Goal: Task Accomplishment & Management: Manage account settings

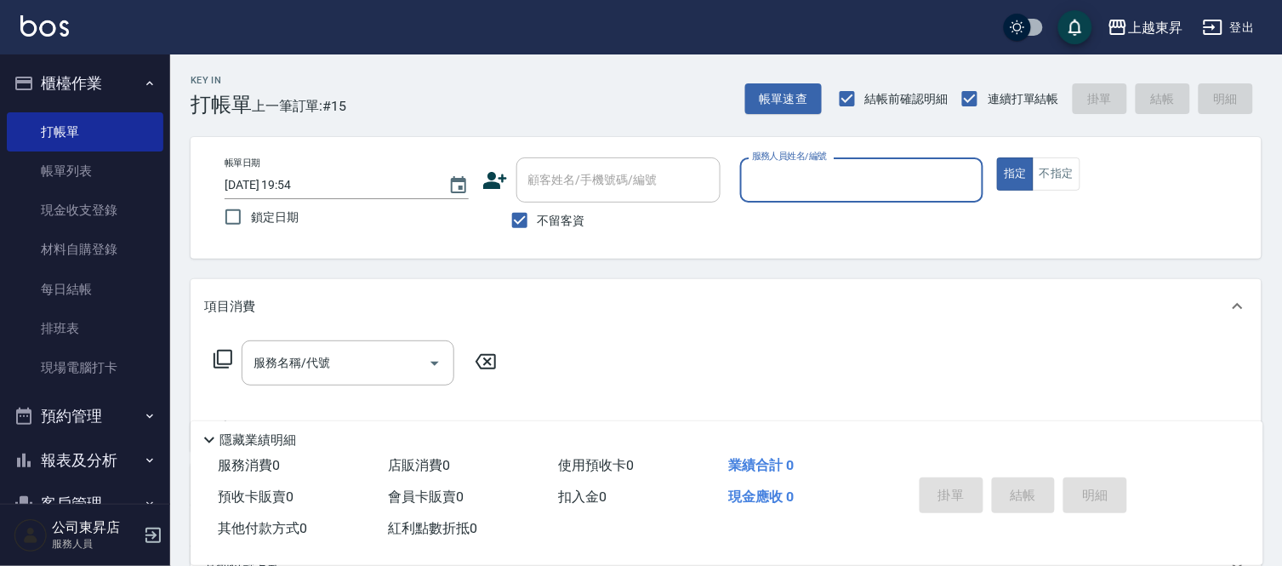
click at [68, 174] on link "帳單列表" at bounding box center [85, 170] width 157 height 39
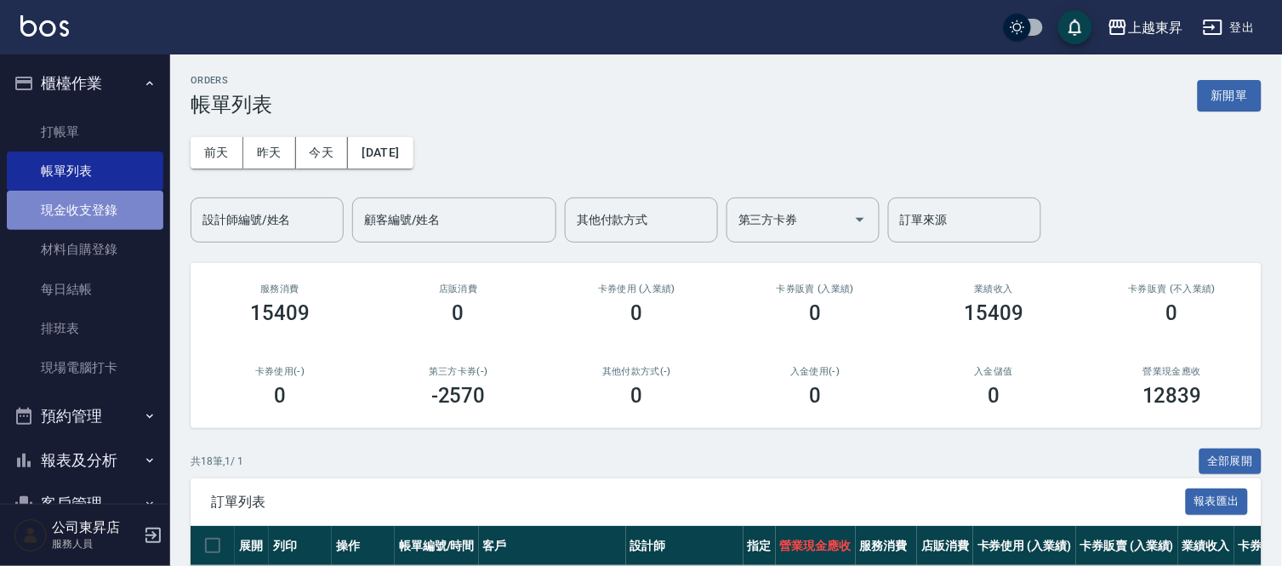
click at [86, 208] on link "現金收支登錄" at bounding box center [85, 210] width 157 height 39
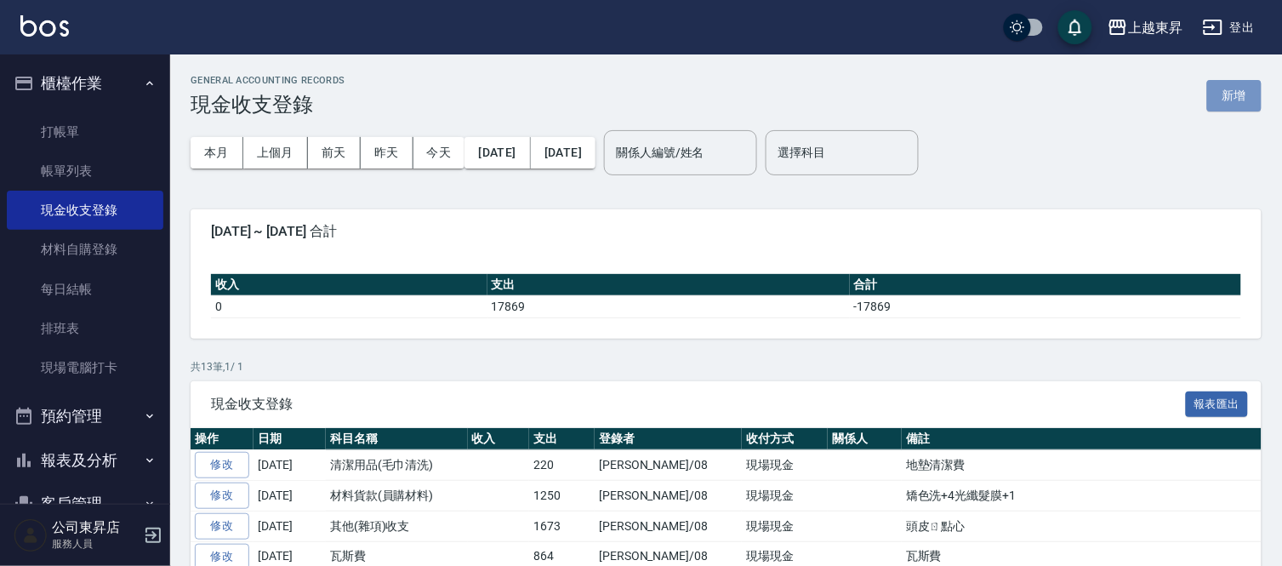
drag, startPoint x: 1238, startPoint y: 88, endPoint x: 1223, endPoint y: 94, distance: 16.4
click at [1238, 87] on button "新增" at bounding box center [1234, 95] width 54 height 31
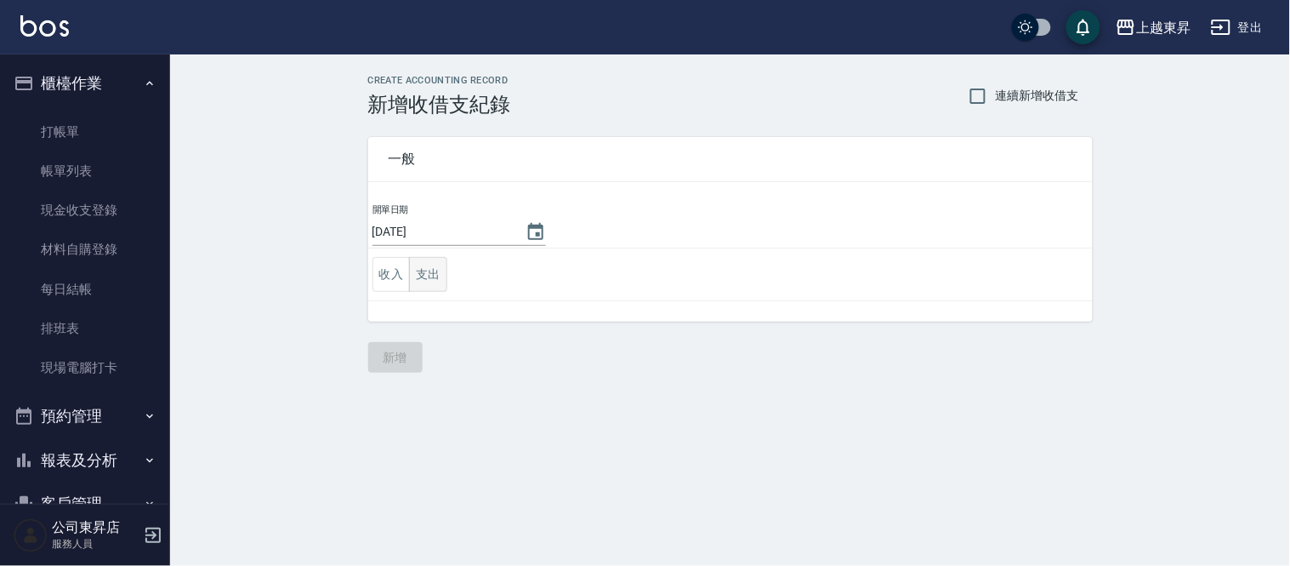
click at [437, 276] on button "支出" at bounding box center [428, 274] width 38 height 35
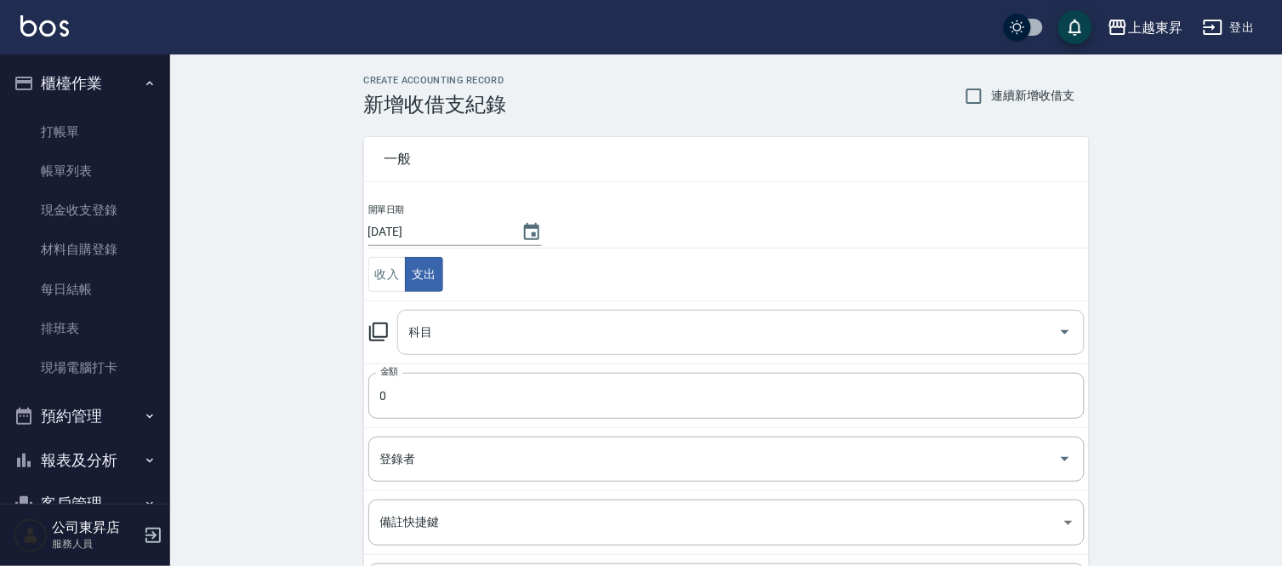
click at [402, 332] on div "科目" at bounding box center [740, 332] width 687 height 45
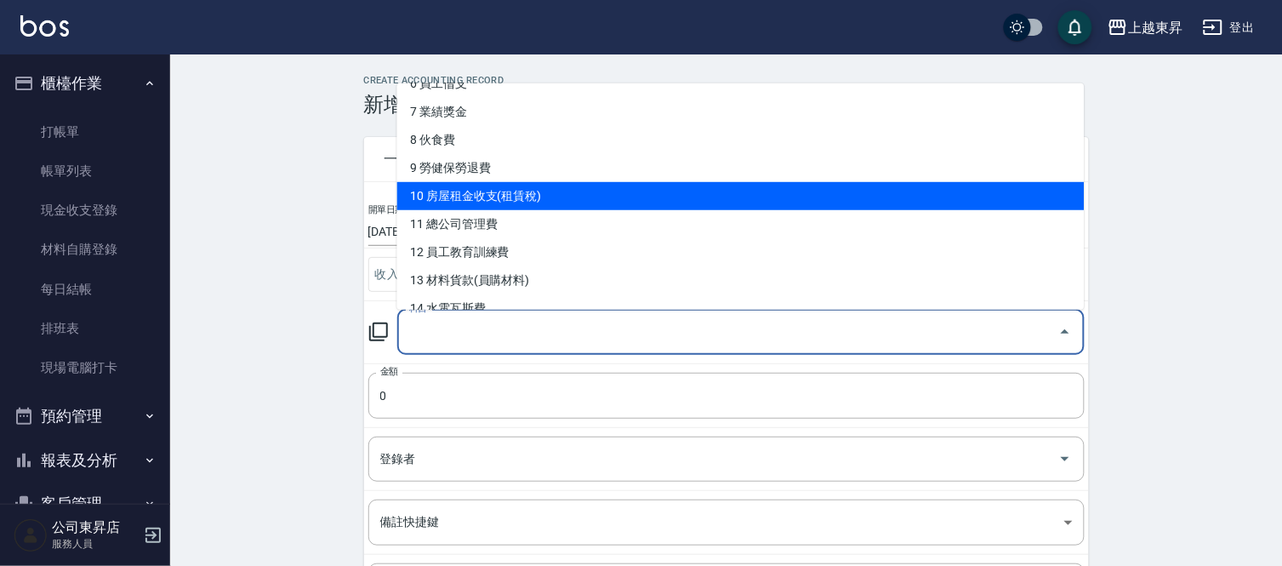
scroll to position [378, 0]
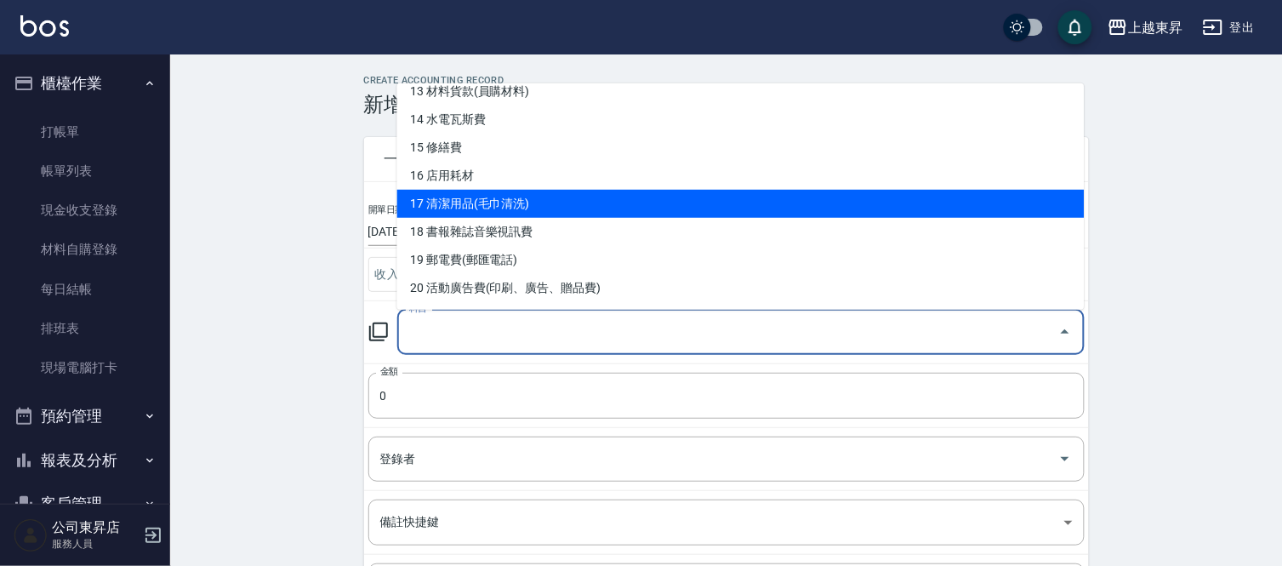
click at [519, 196] on li "17 清潔用品(毛巾清洗)" at bounding box center [740, 204] width 687 height 28
type input "17 清潔用品(毛巾清洗)"
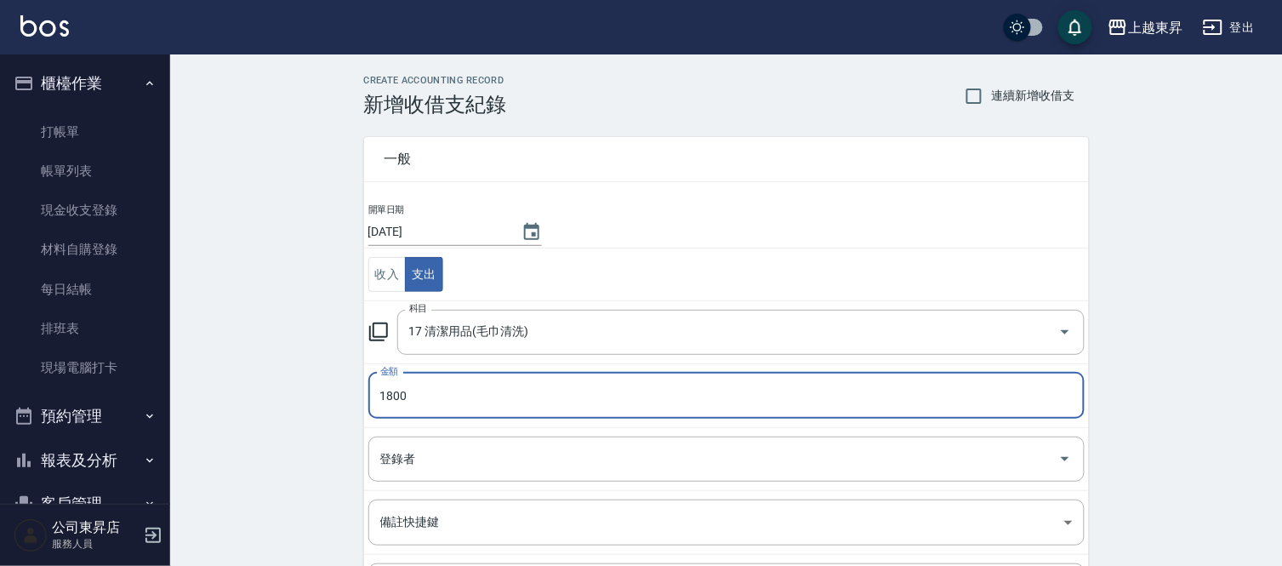
type input "1800"
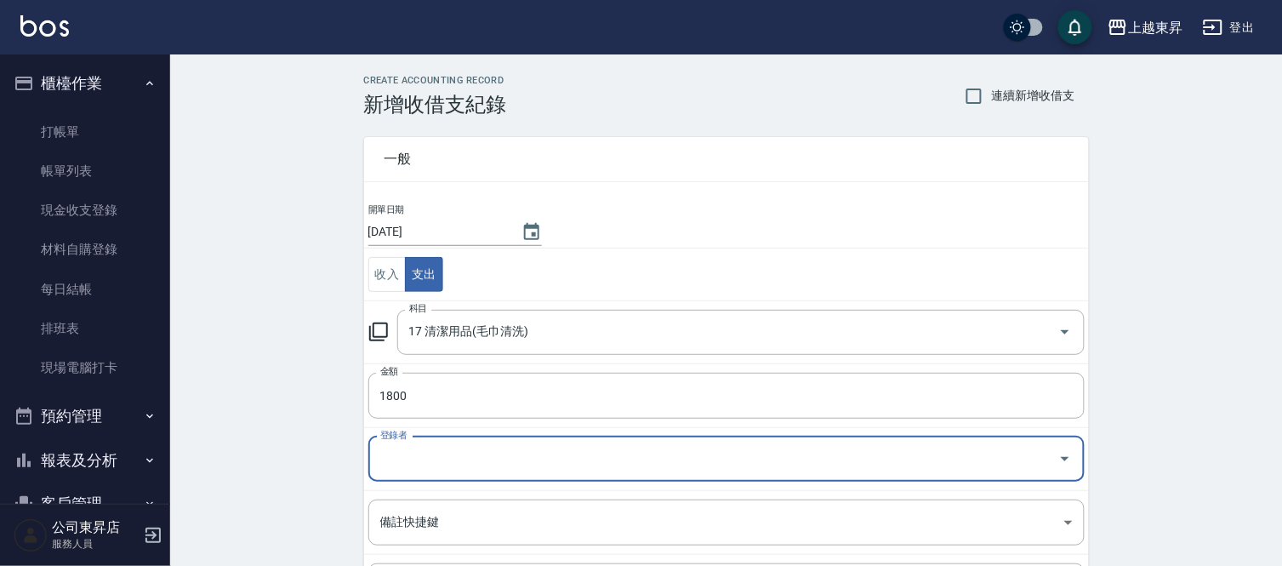
click at [389, 459] on input "登錄者" at bounding box center [713, 459] width 675 height 30
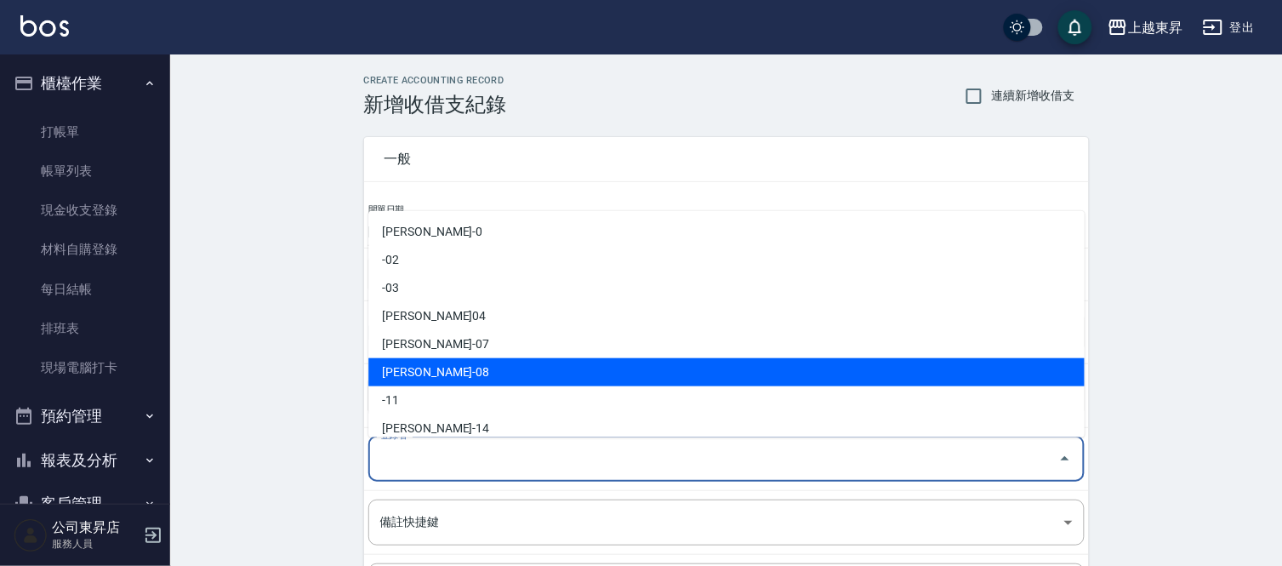
click at [401, 366] on li "[PERSON_NAME]-08" at bounding box center [726, 372] width 716 height 28
type input "[PERSON_NAME]-08"
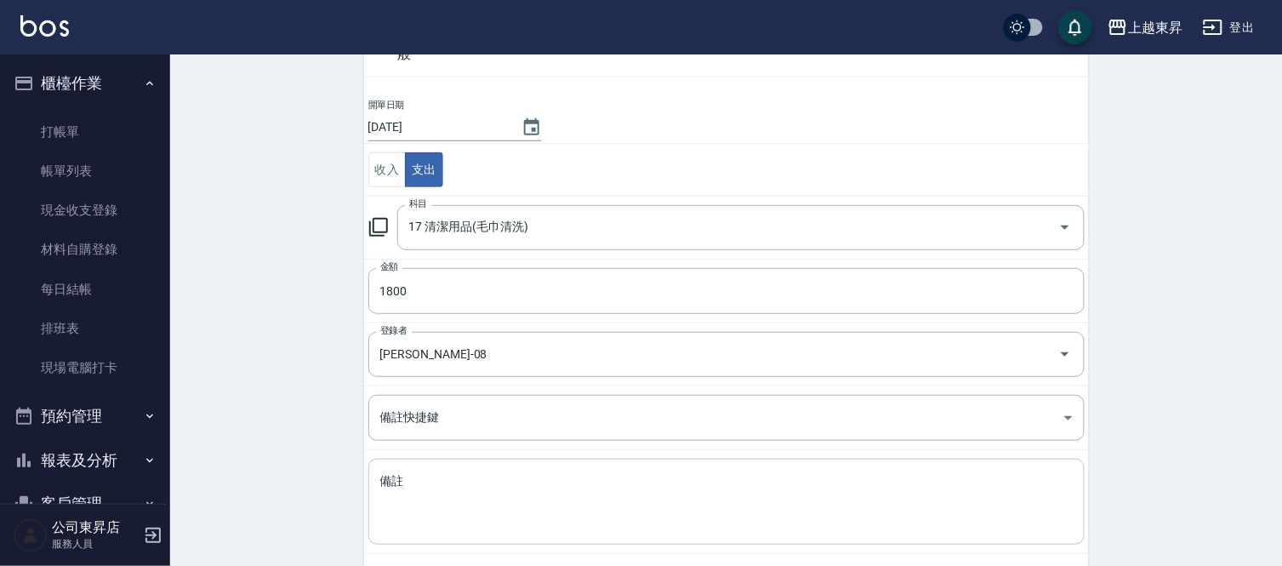
scroll to position [185, 0]
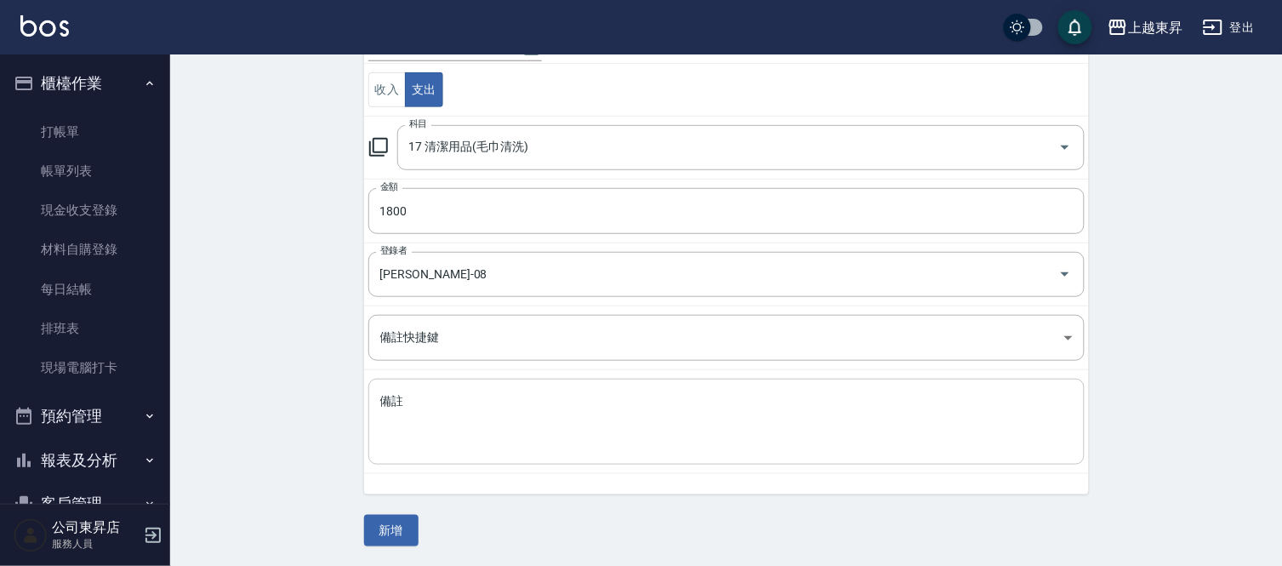
click at [402, 400] on textarea "備註" at bounding box center [726, 422] width 692 height 58
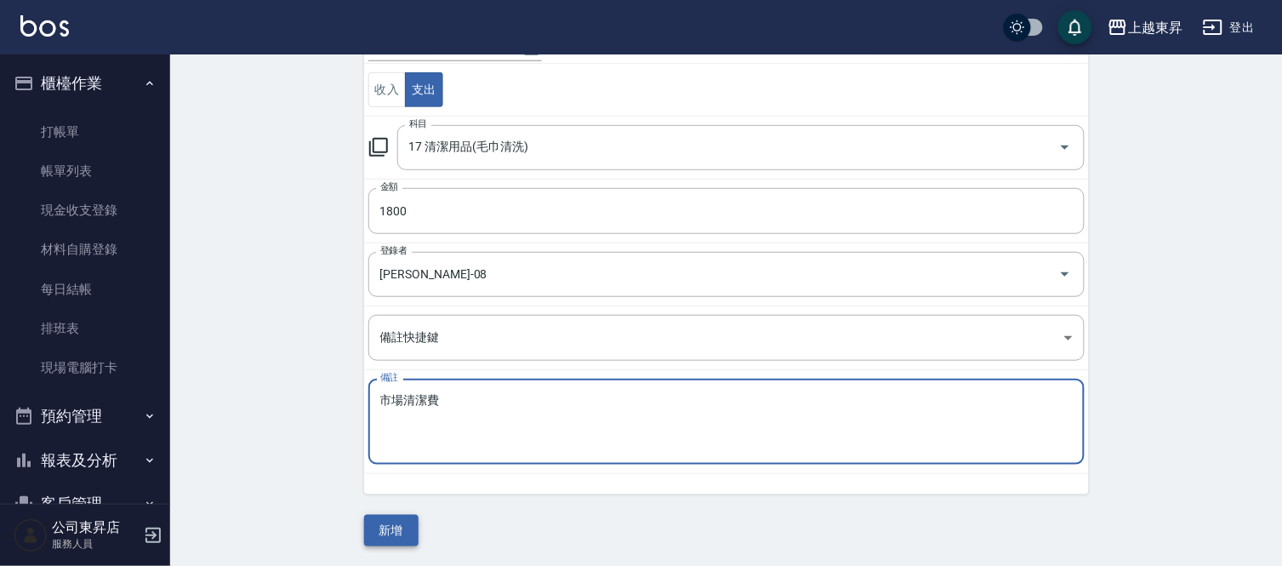
type textarea "市場清潔費"
click at [396, 532] on button "新增" at bounding box center [391, 530] width 54 height 31
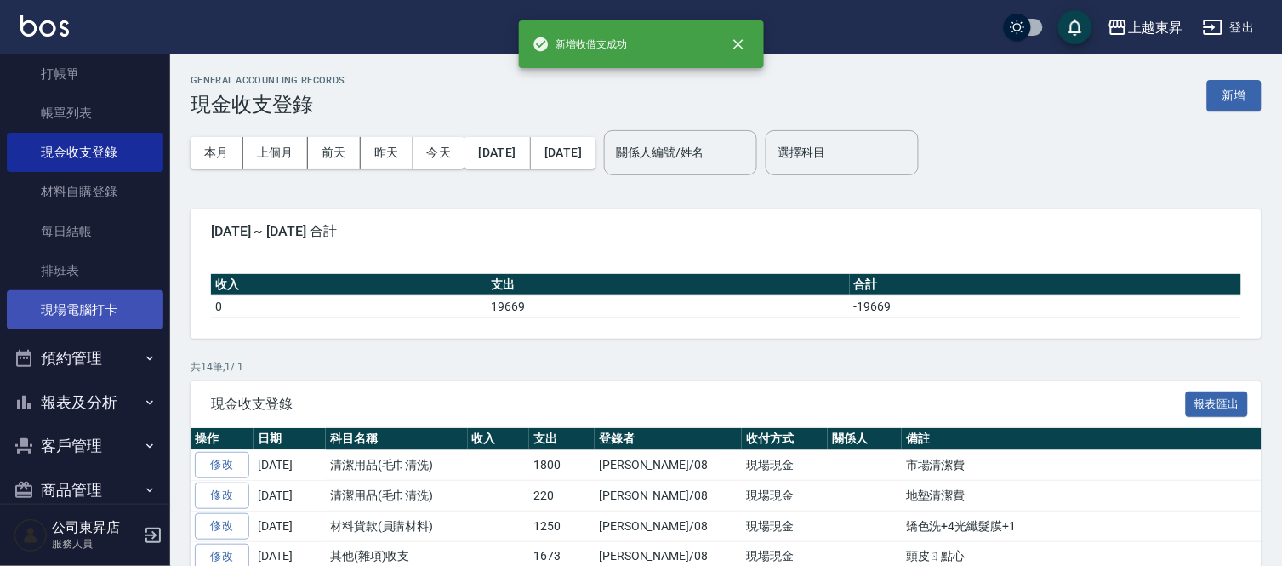
scroll to position [85, 0]
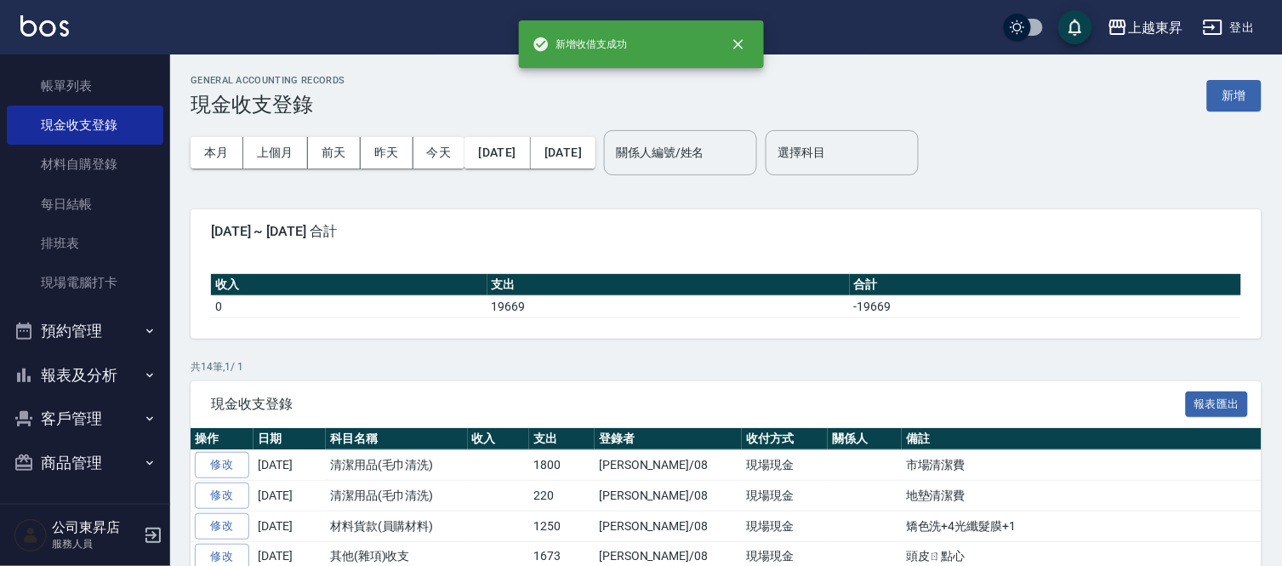
click at [85, 383] on button "報表及分析" at bounding box center [85, 375] width 157 height 44
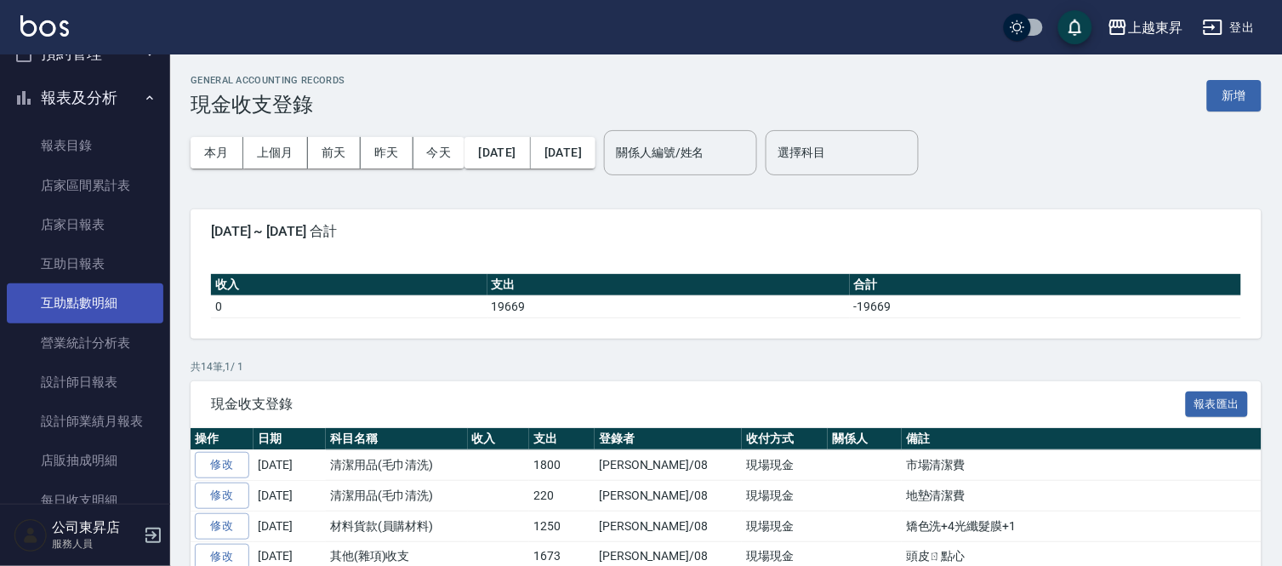
scroll to position [368, 0]
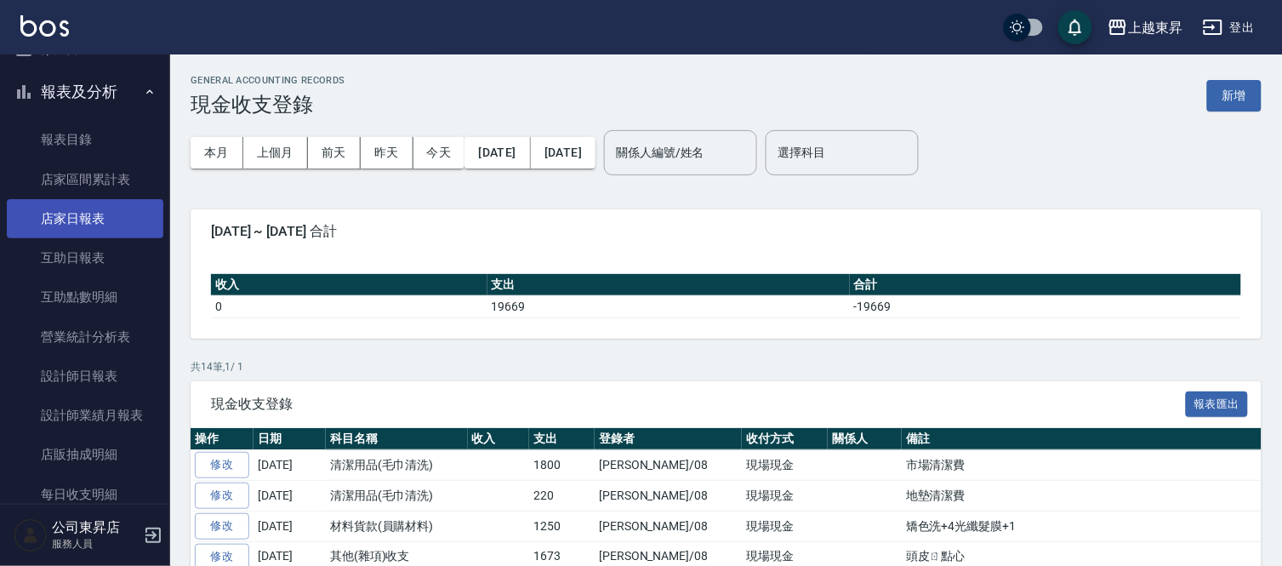
click at [74, 224] on link "店家日報表" at bounding box center [85, 218] width 157 height 39
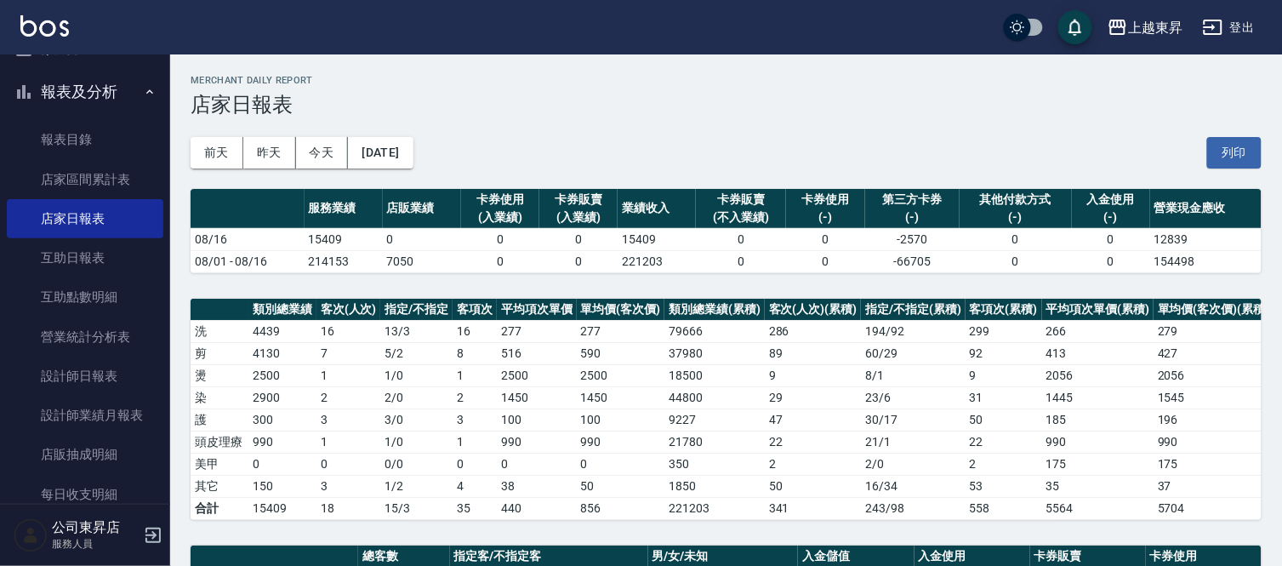
scroll to position [487, 0]
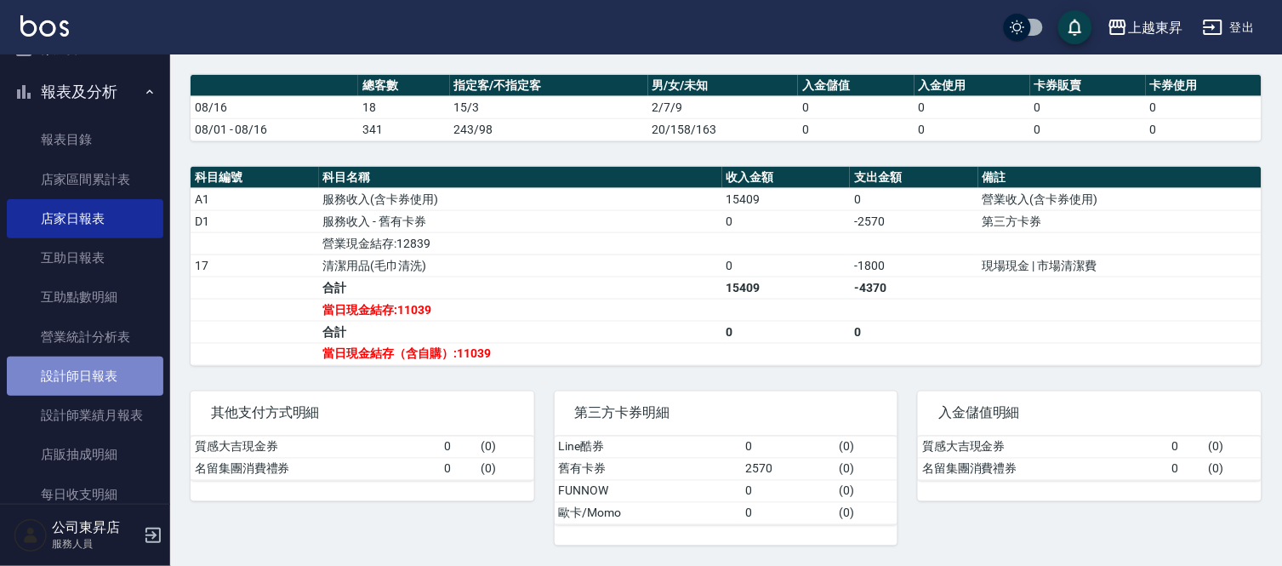
click at [96, 363] on link "設計師日報表" at bounding box center [85, 375] width 157 height 39
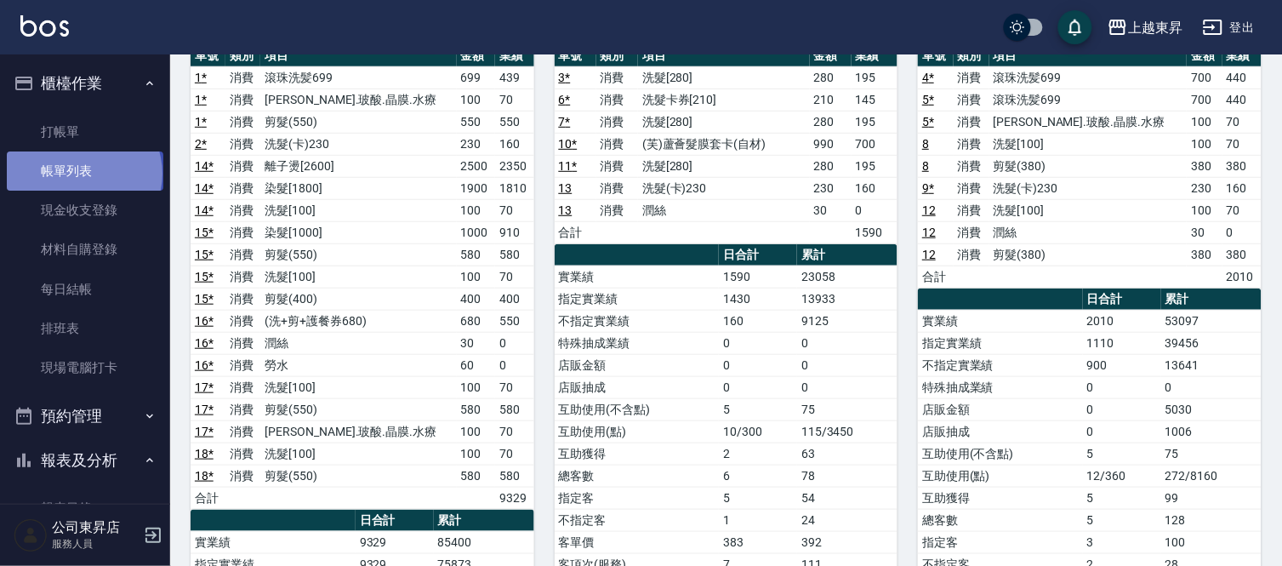
click at [83, 174] on link "帳單列表" at bounding box center [85, 170] width 157 height 39
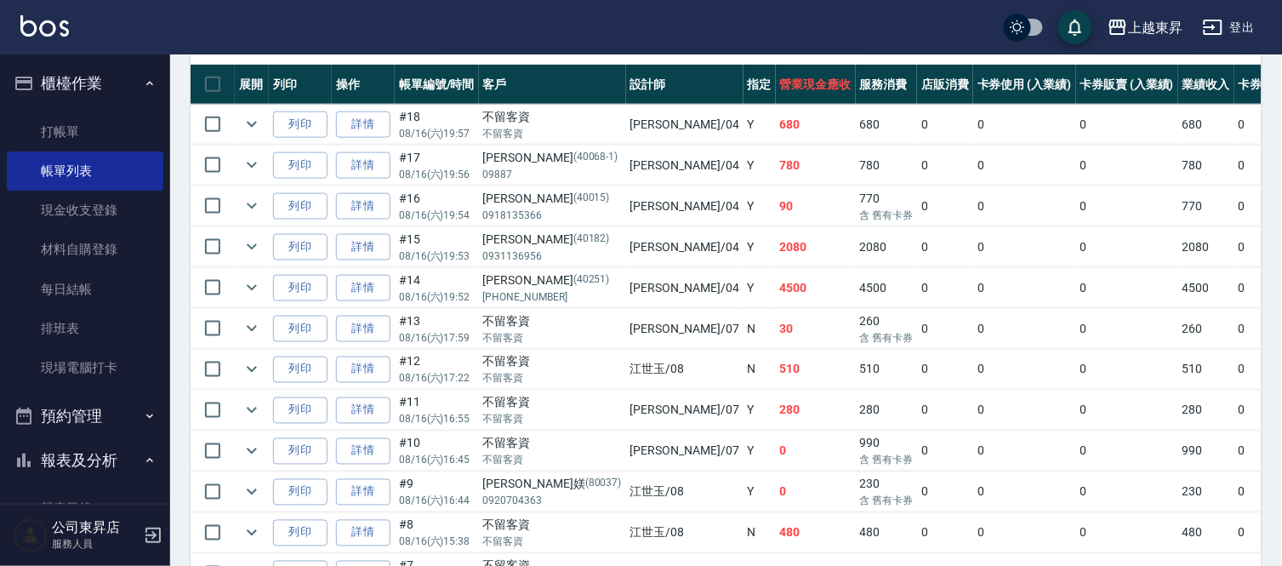
scroll to position [440, 0]
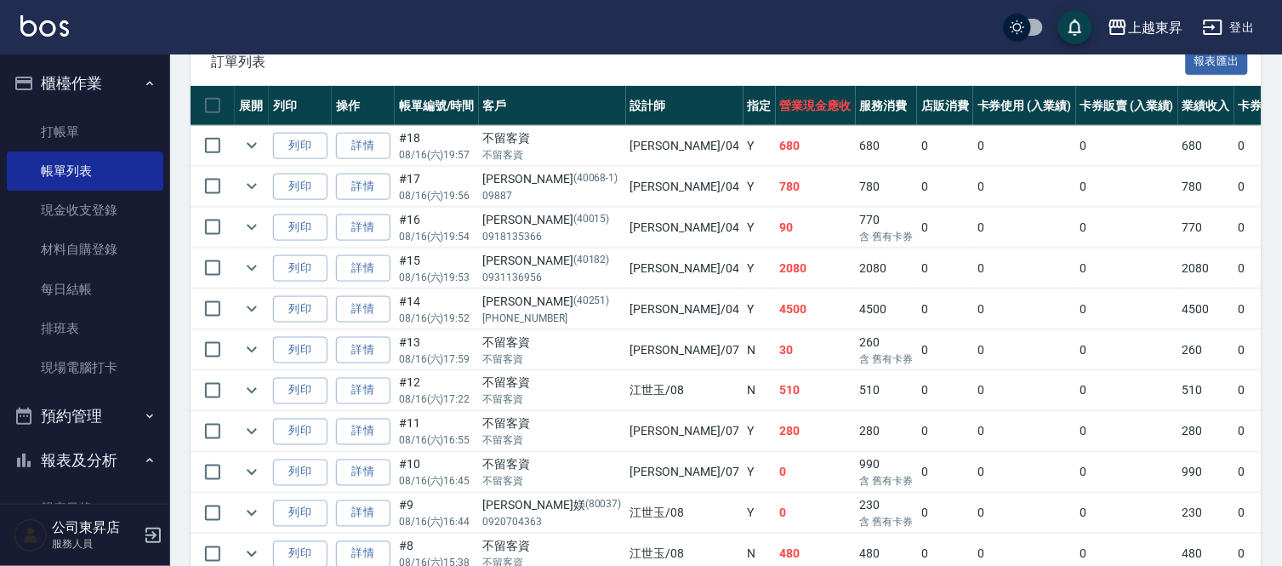
click at [347, 145] on link "詳情" at bounding box center [363, 146] width 54 height 26
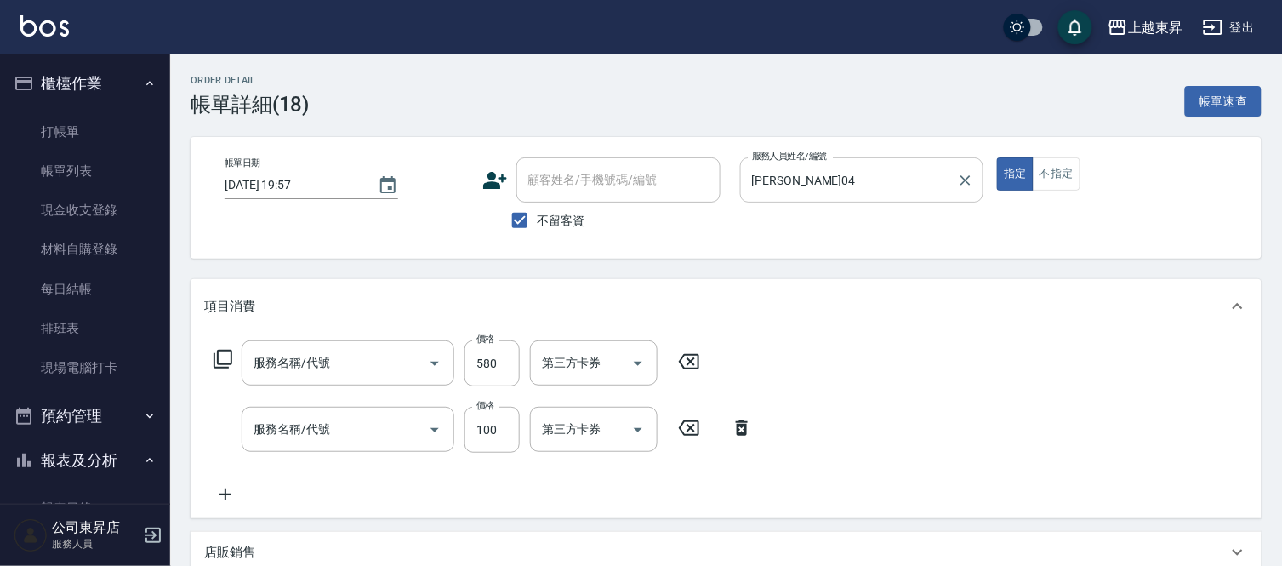
type input "[DATE] 19:57"
checkbox input "true"
type input "[PERSON_NAME]04"
type input "剪髮(550)(409)"
type input "洗髮[100](201)"
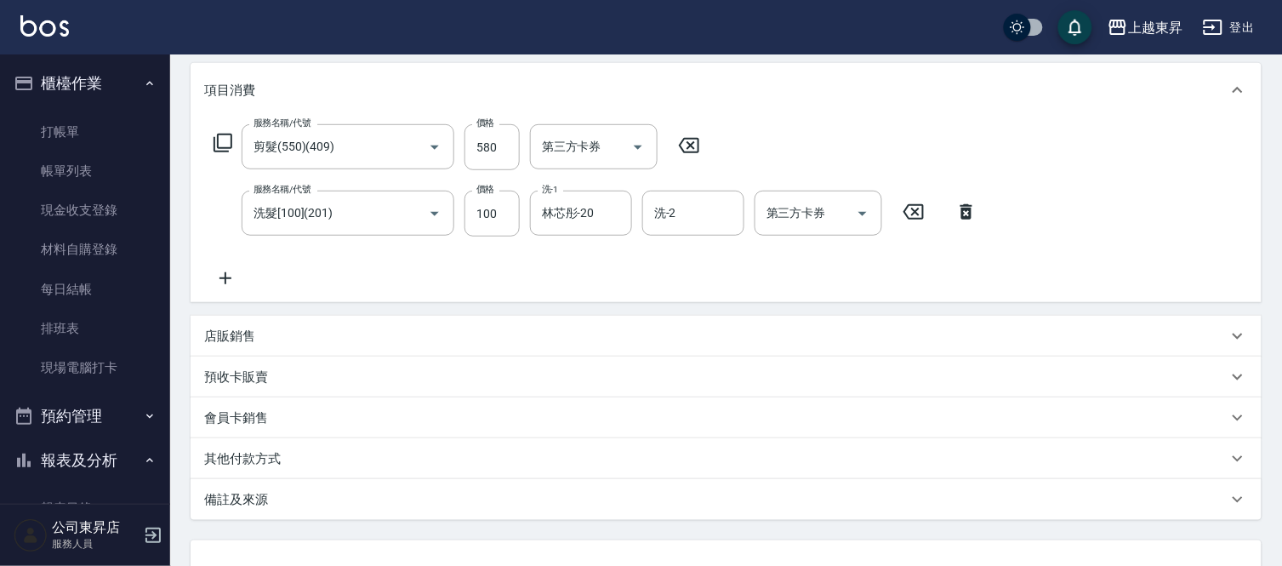
scroll to position [351, 0]
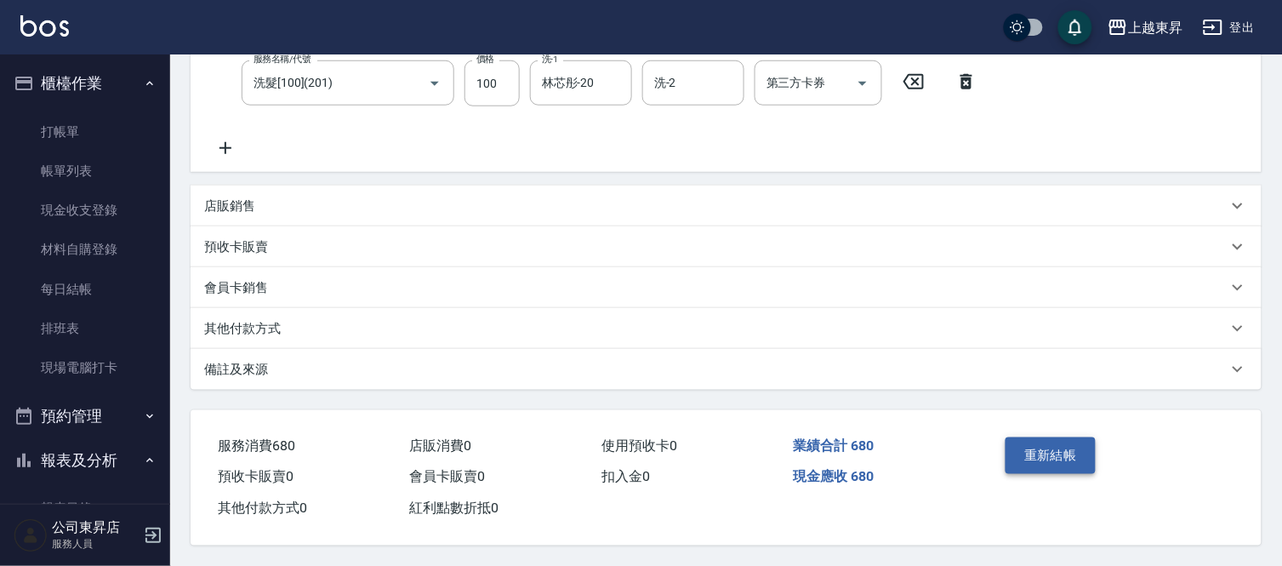
click at [1038, 447] on button "重新結帳" at bounding box center [1050, 455] width 90 height 36
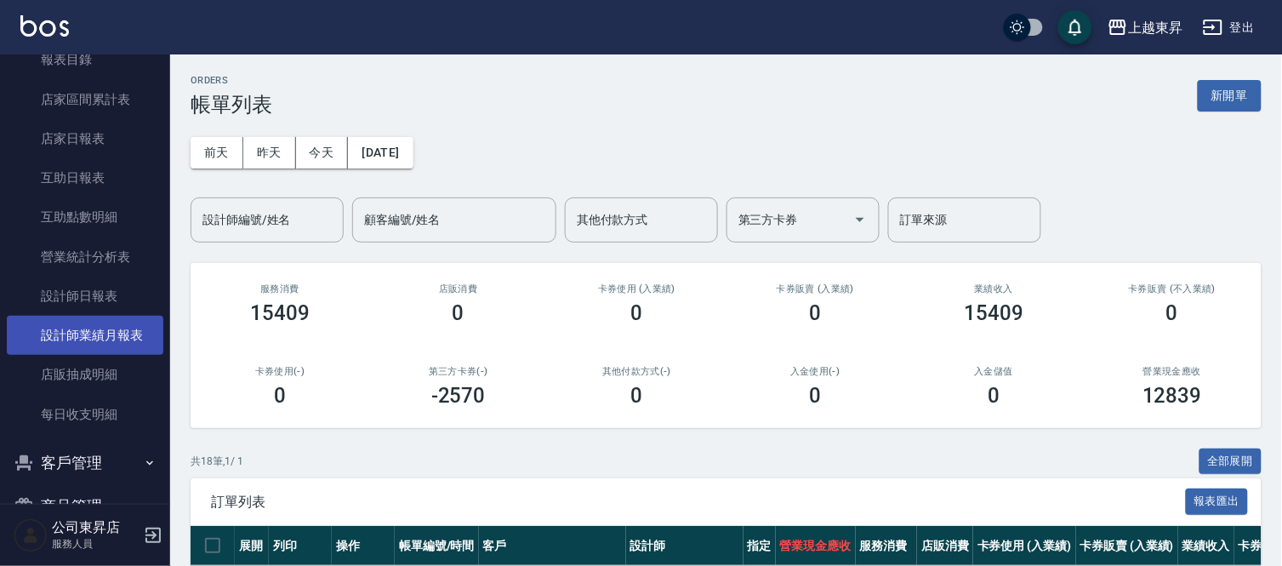
scroll to position [472, 0]
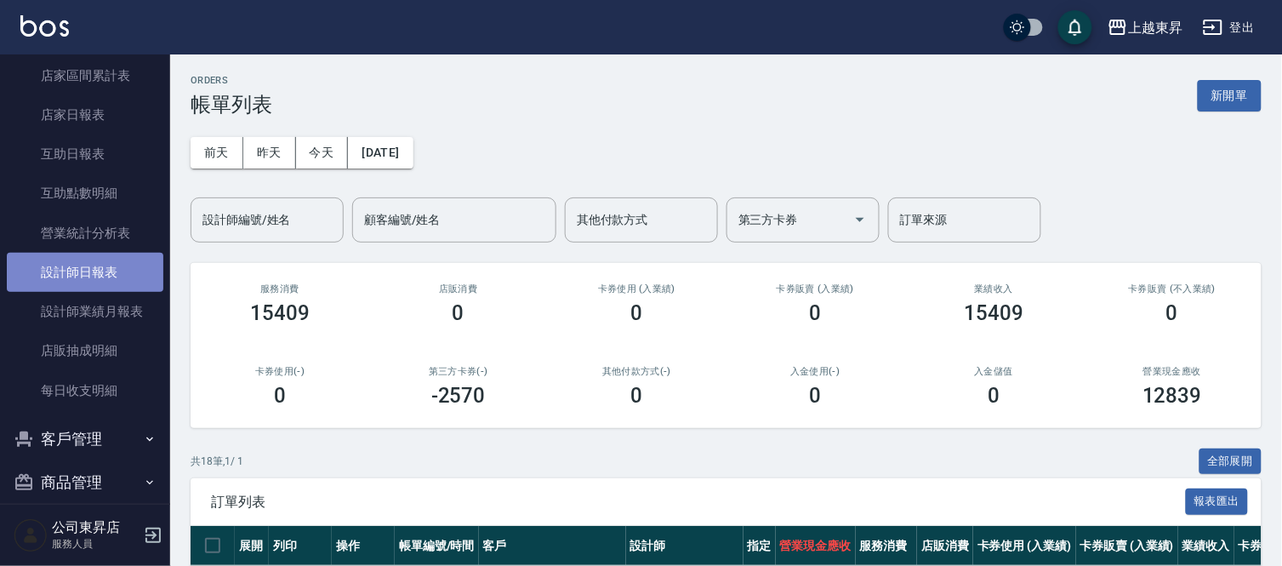
click at [88, 276] on link "設計師日報表" at bounding box center [85, 272] width 157 height 39
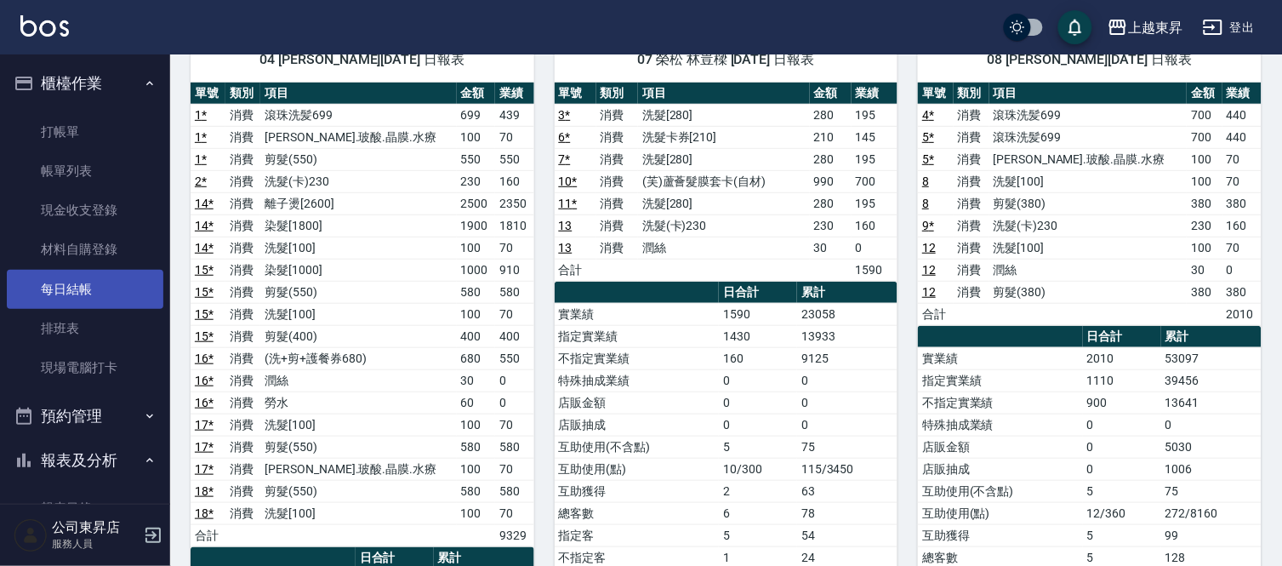
click at [55, 290] on link "每日結帳" at bounding box center [85, 289] width 157 height 39
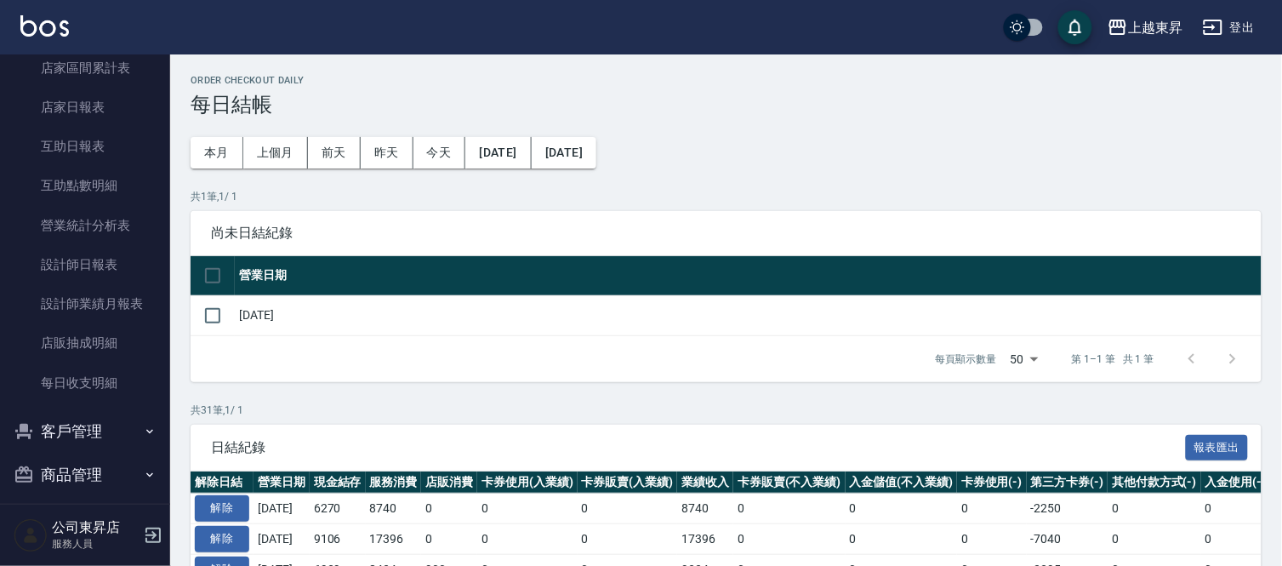
scroll to position [492, 0]
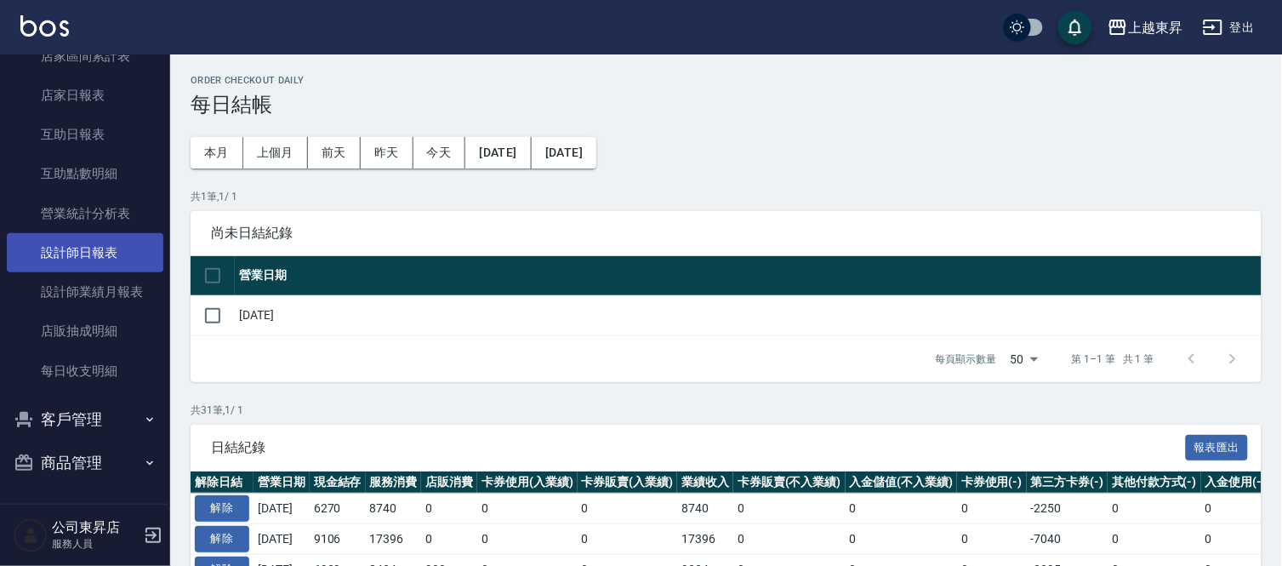
click at [108, 265] on link "設計師日報表" at bounding box center [85, 252] width 157 height 39
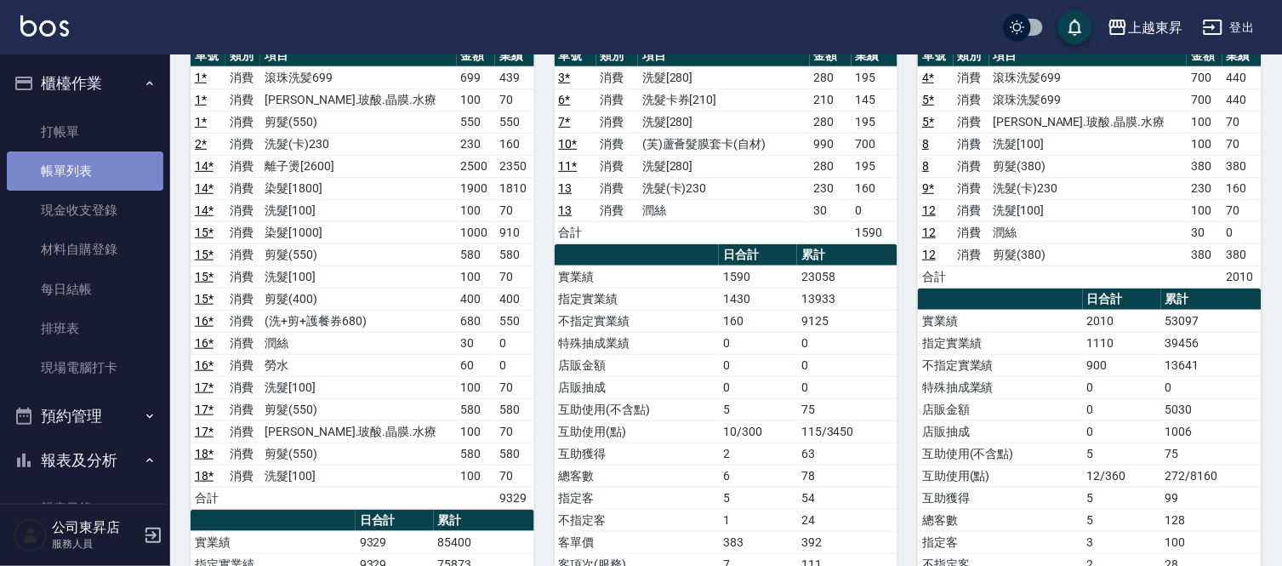
click at [95, 171] on link "帳單列表" at bounding box center [85, 170] width 157 height 39
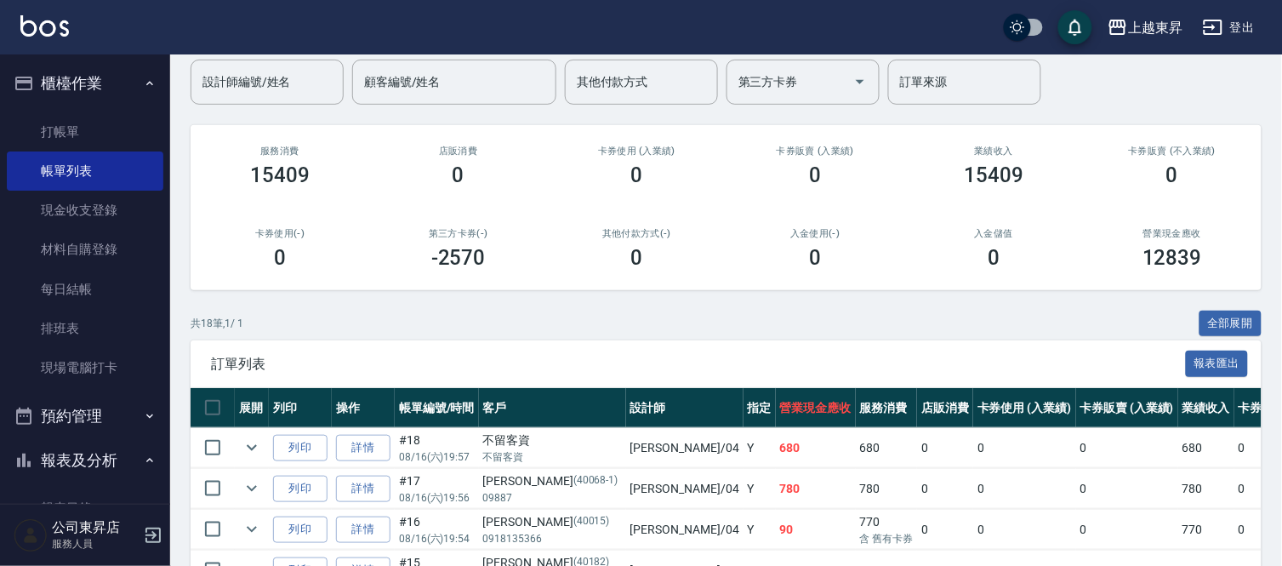
scroll to position [378, 0]
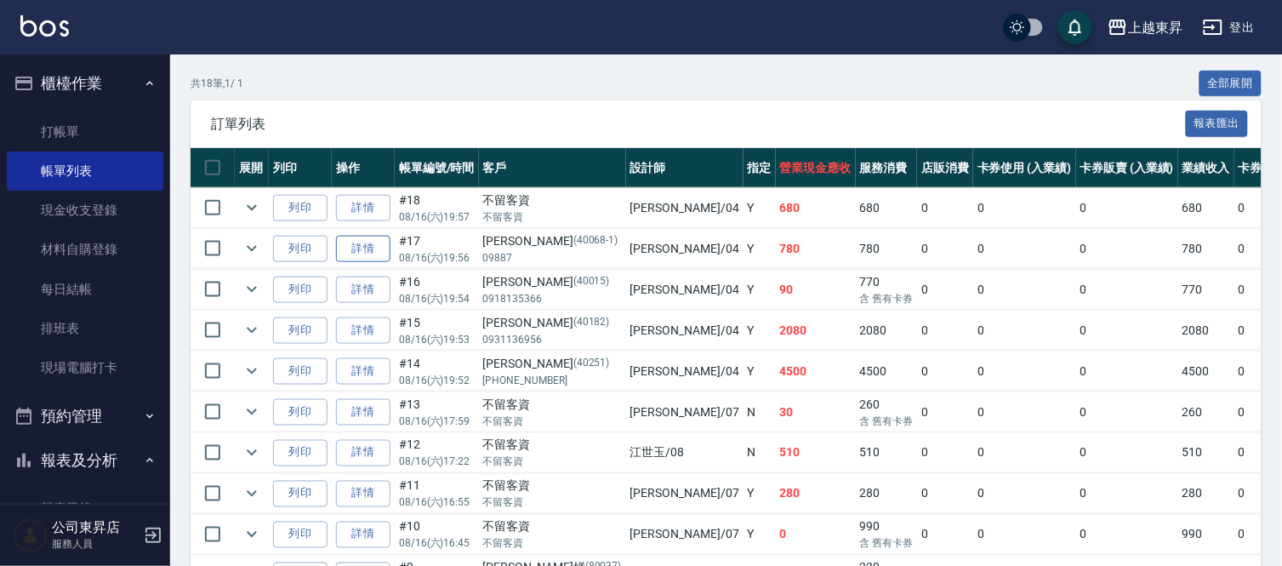
click at [376, 248] on link "詳情" at bounding box center [363, 249] width 54 height 26
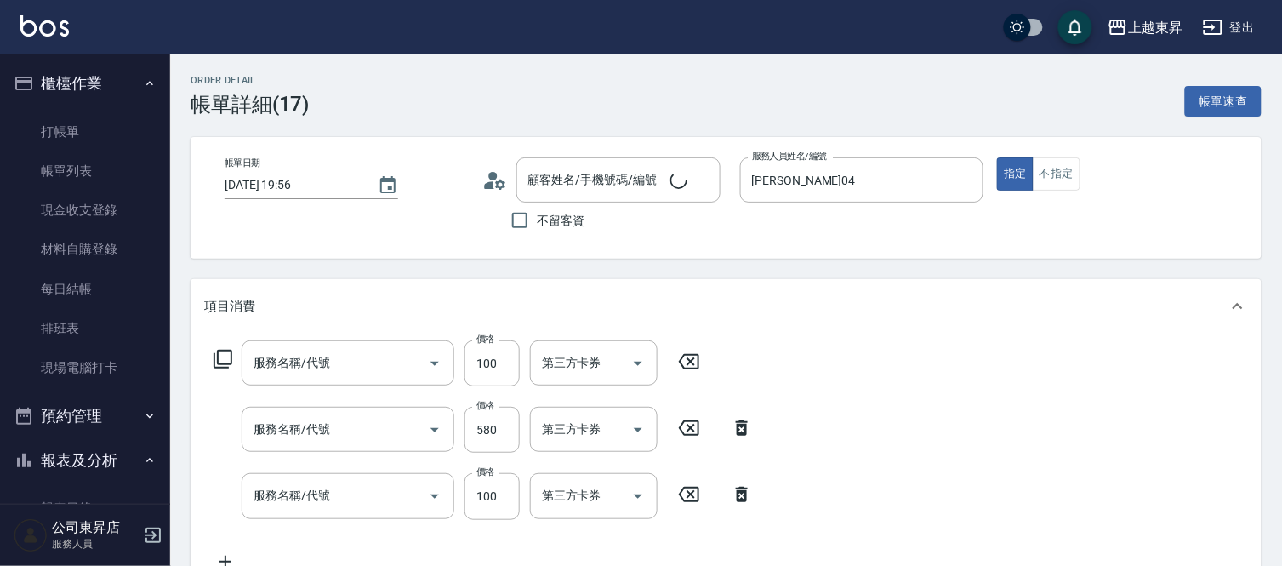
type input "[DATE] 19:56"
type input "[PERSON_NAME]04"
type input "[PERSON_NAME].玻酸.晶膜.水療(619)"
type input "剪髮(550)(409)"
type input "洗髮[100](201)"
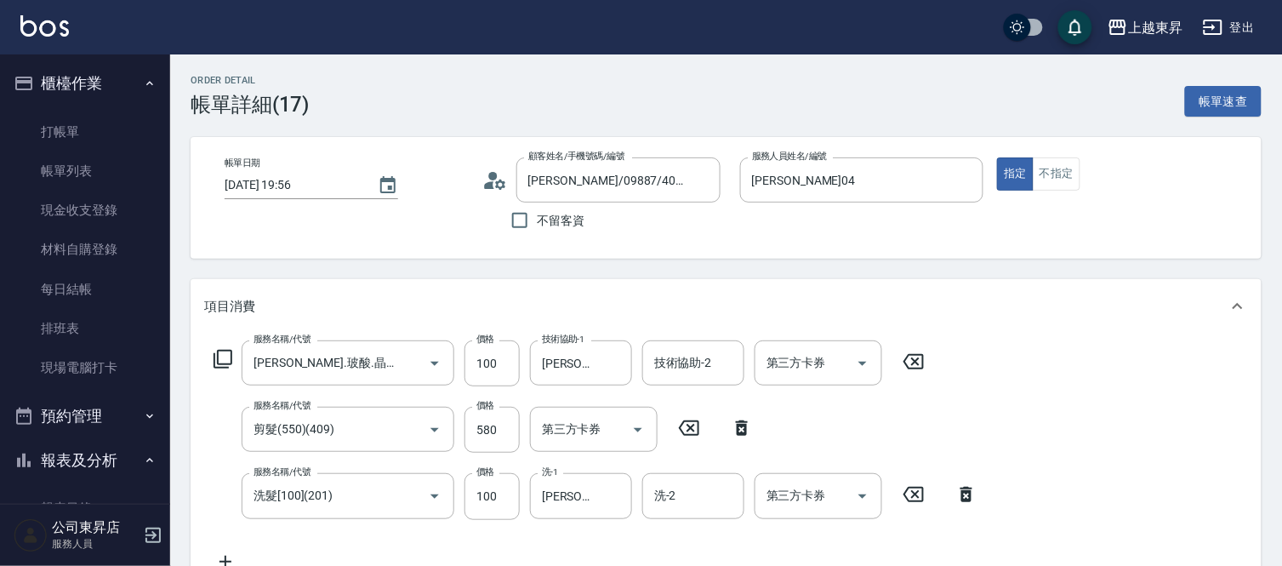
type input "[PERSON_NAME]/09887/40068-1"
click at [436, 362] on icon "Open" at bounding box center [434, 364] width 9 height 4
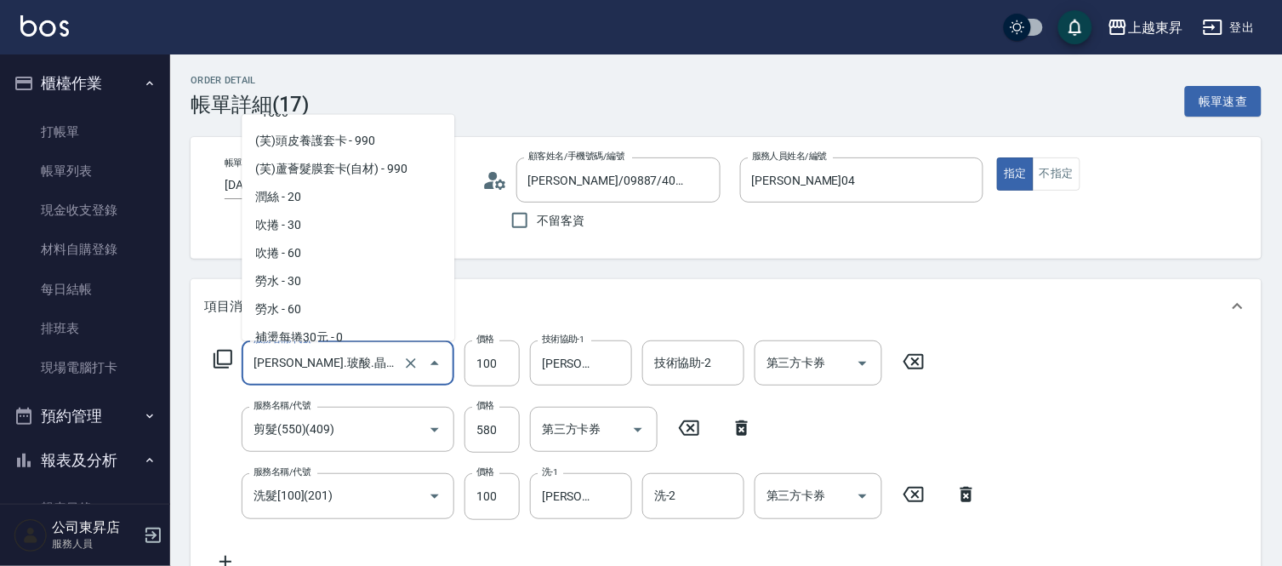
scroll to position [2811, 0]
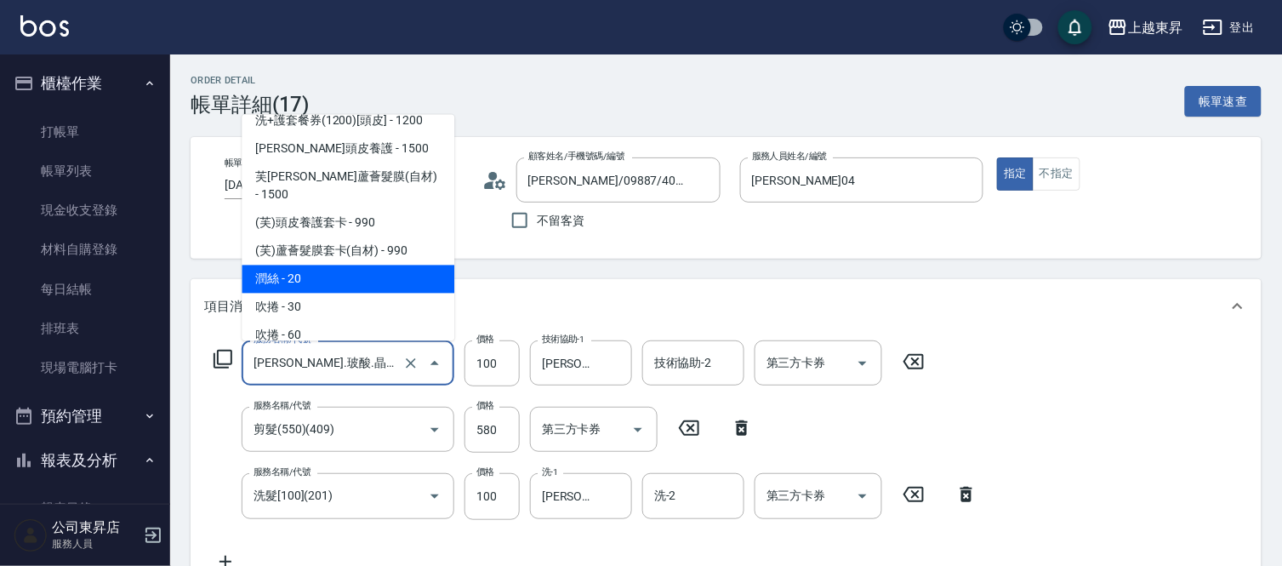
click at [313, 265] on span "潤絲 - 20" at bounding box center [348, 279] width 213 height 28
type input "潤絲(801)"
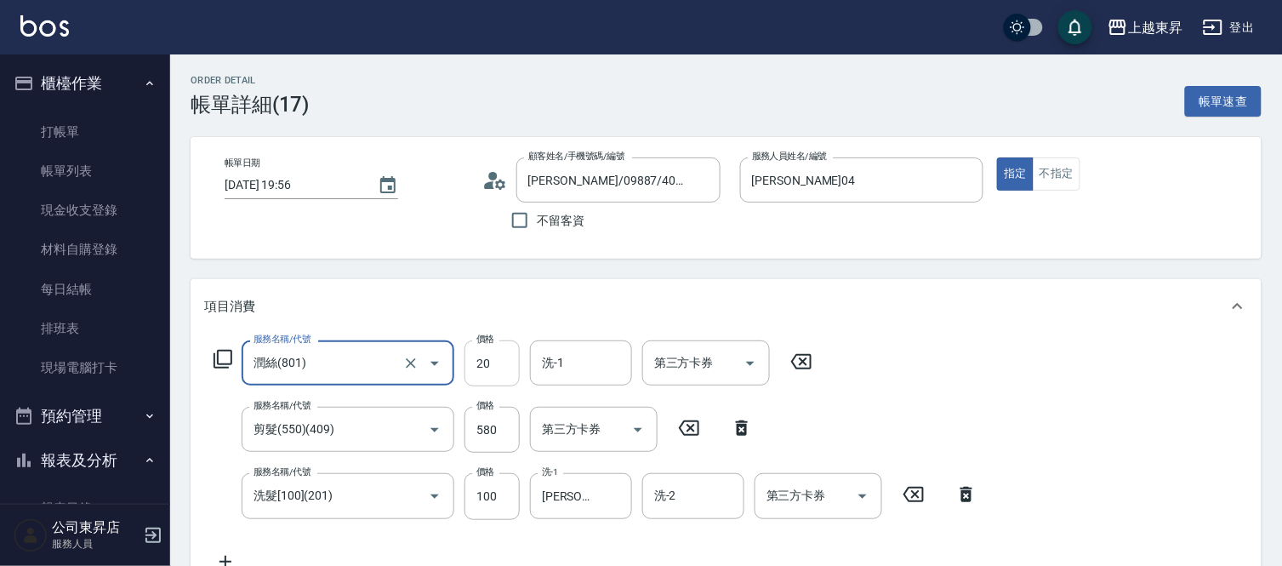
click at [487, 362] on input "20" at bounding box center [491, 363] width 55 height 46
type input "30"
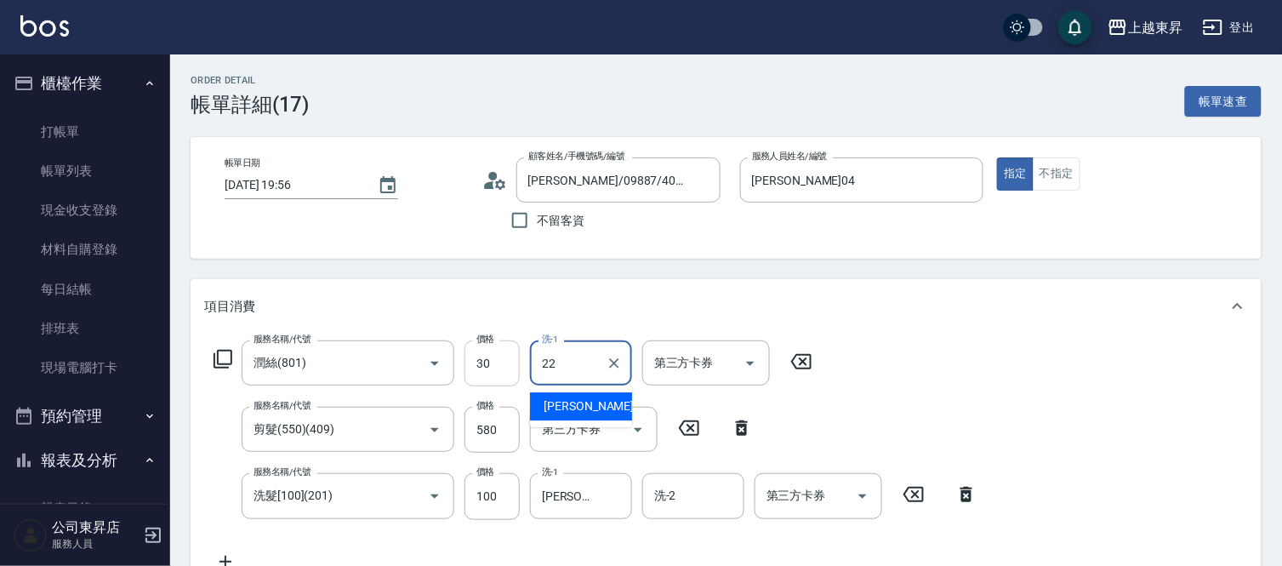
type input "[PERSON_NAME]-22"
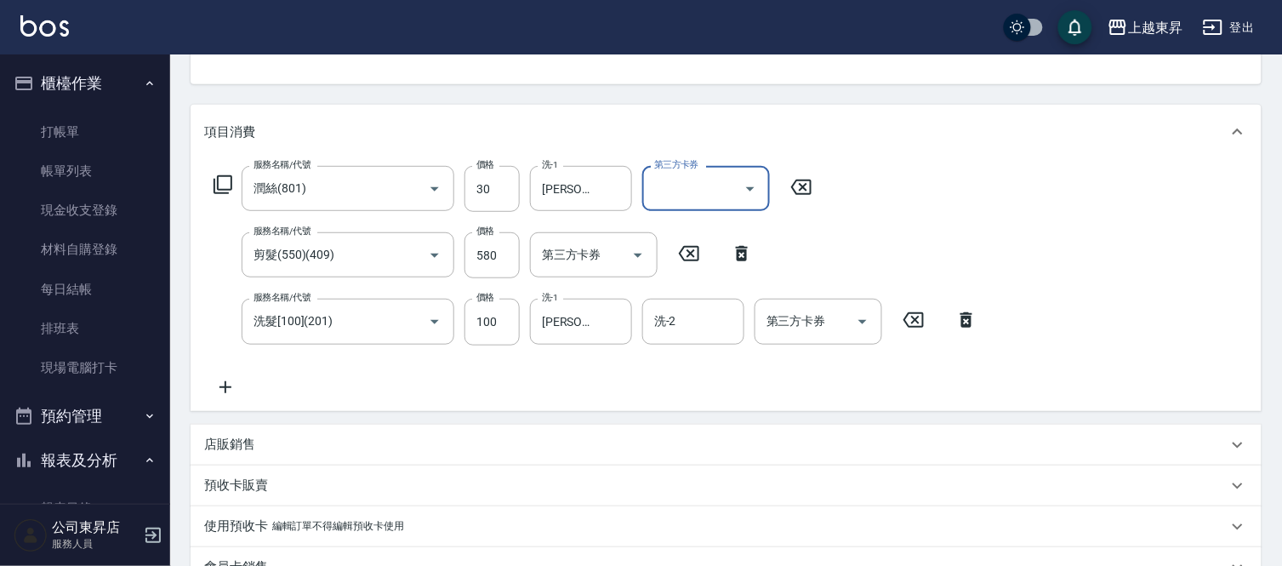
scroll to position [378, 0]
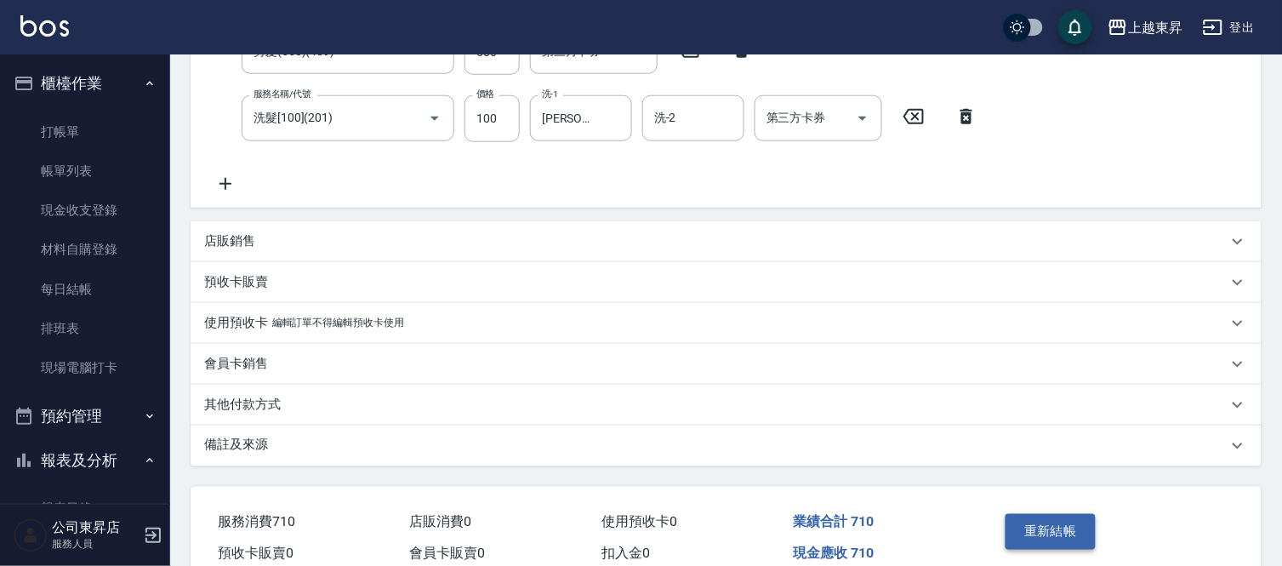
click at [1050, 526] on button "重新結帳" at bounding box center [1050, 532] width 90 height 36
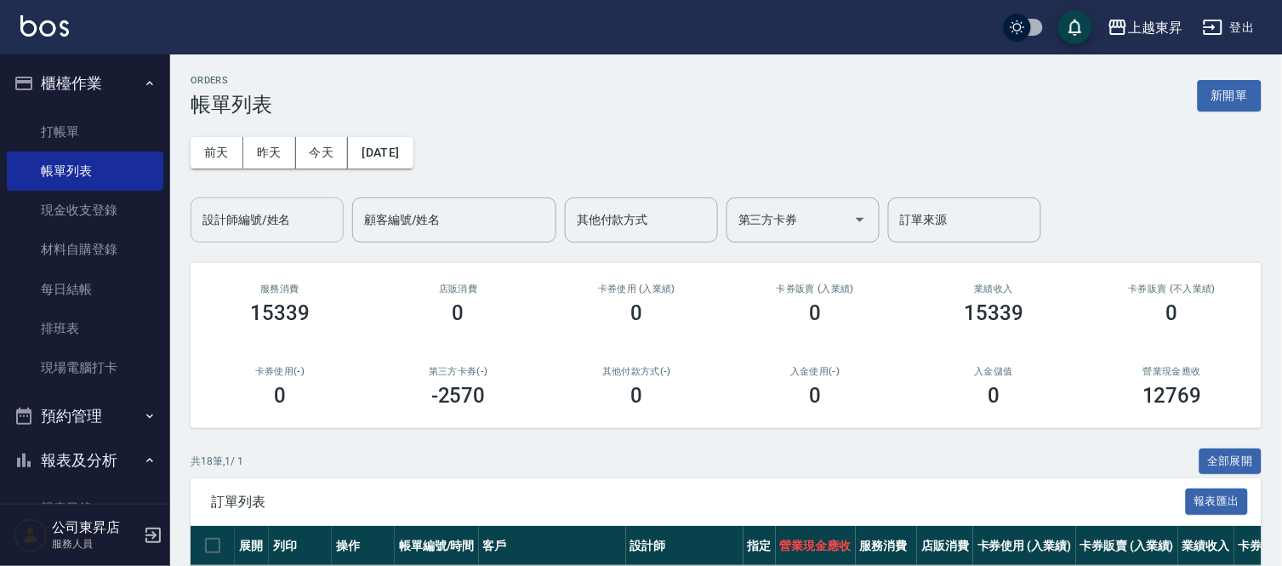
click at [273, 236] on div "設計師編號/姓名" at bounding box center [267, 219] width 153 height 45
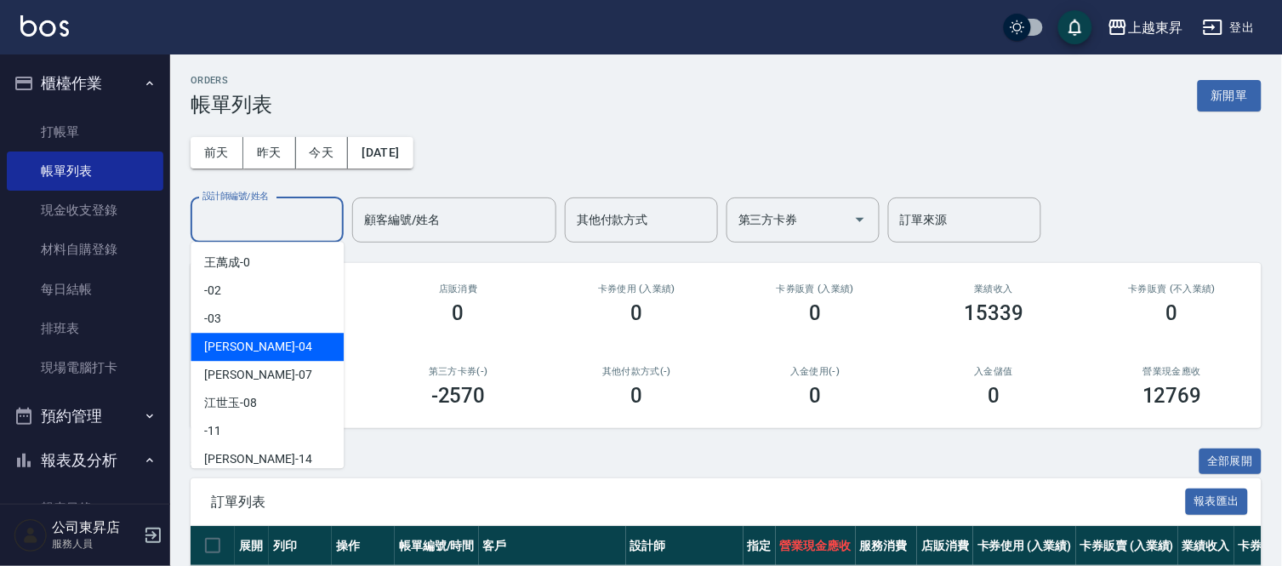
click at [226, 350] on span "[PERSON_NAME]04" at bounding box center [257, 347] width 107 height 18
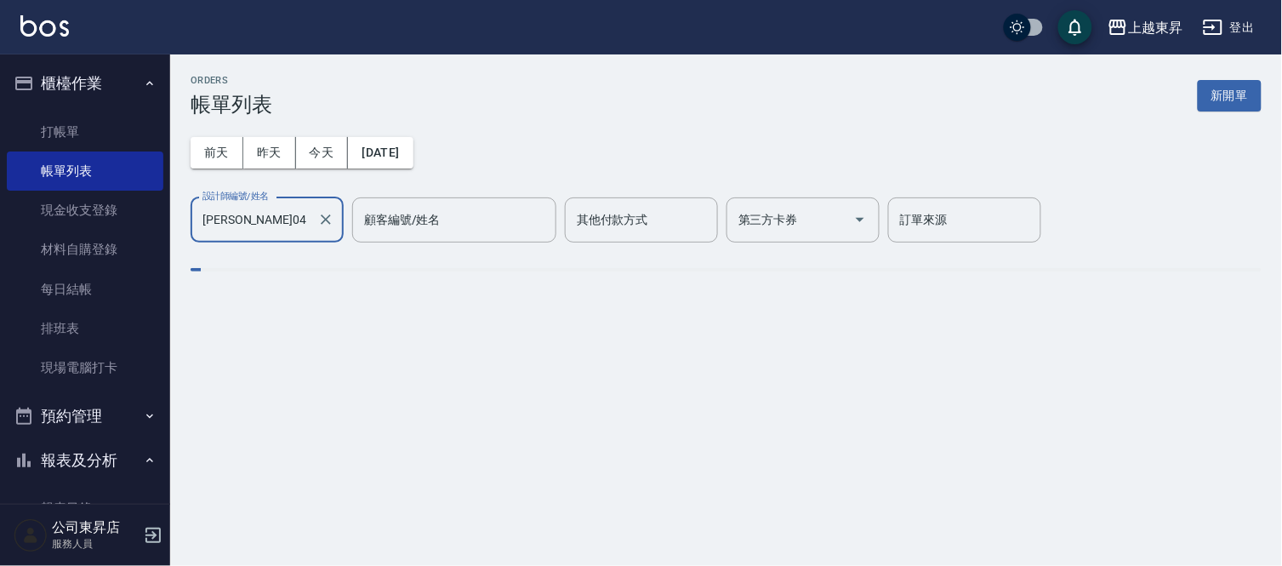
type input "[PERSON_NAME]04"
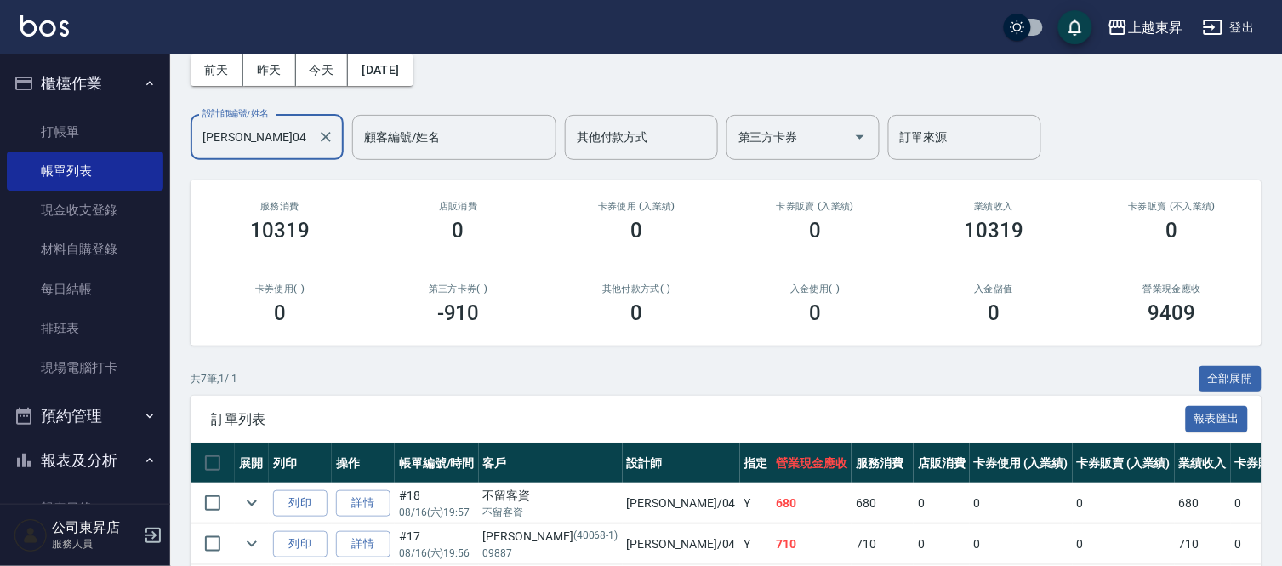
scroll to position [189, 0]
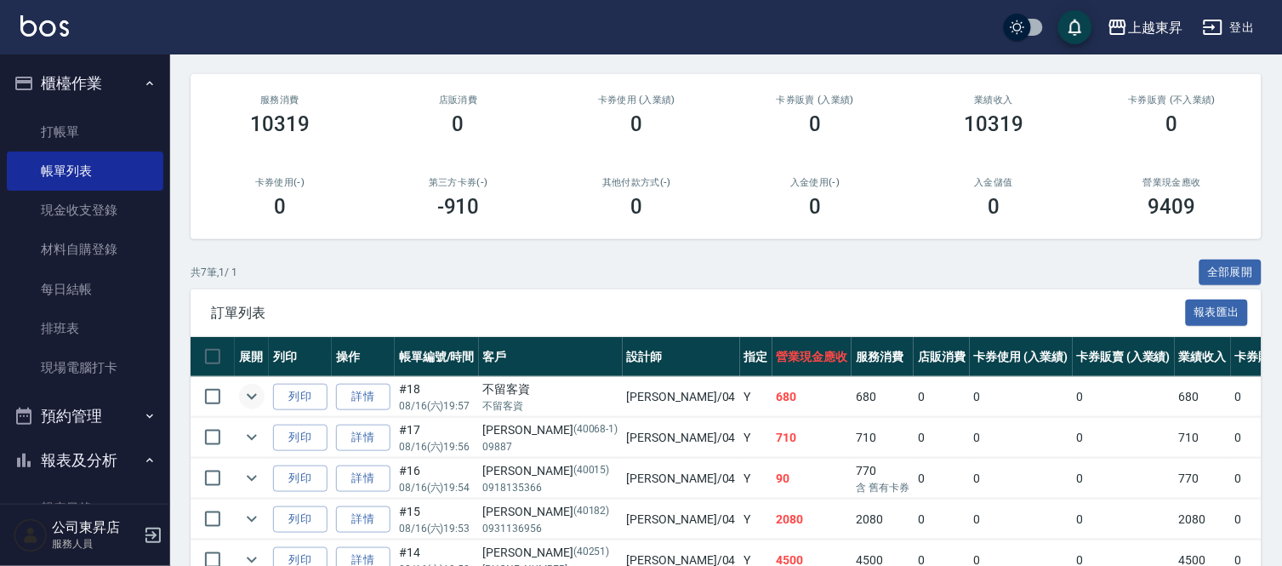
click at [253, 391] on icon "expand row" at bounding box center [252, 396] width 20 height 20
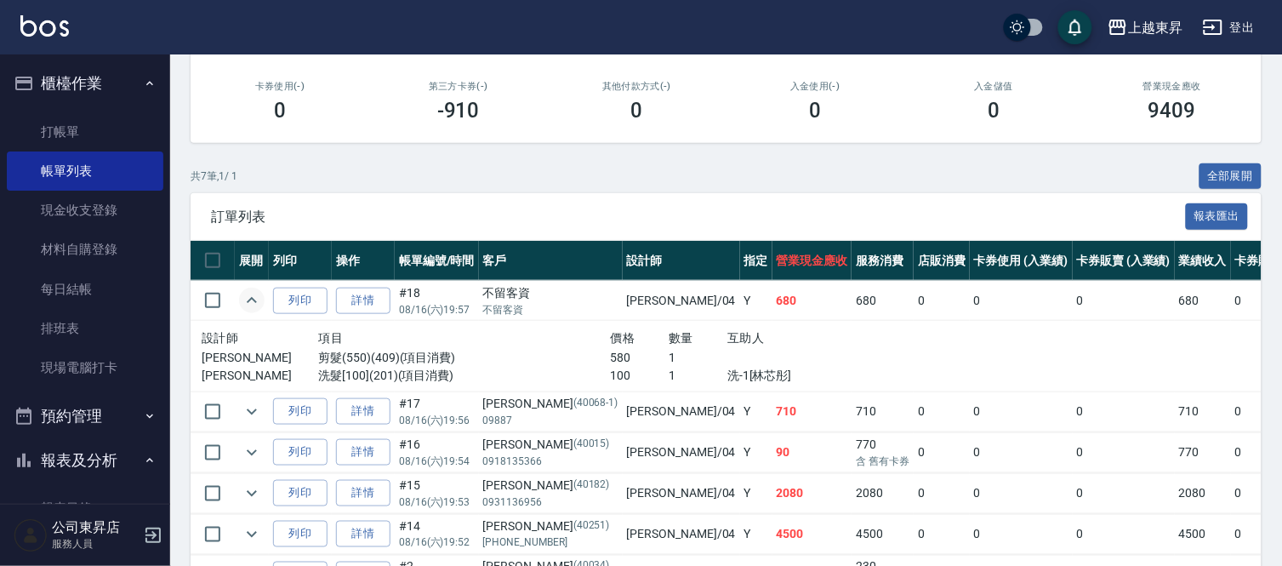
scroll to position [378, 0]
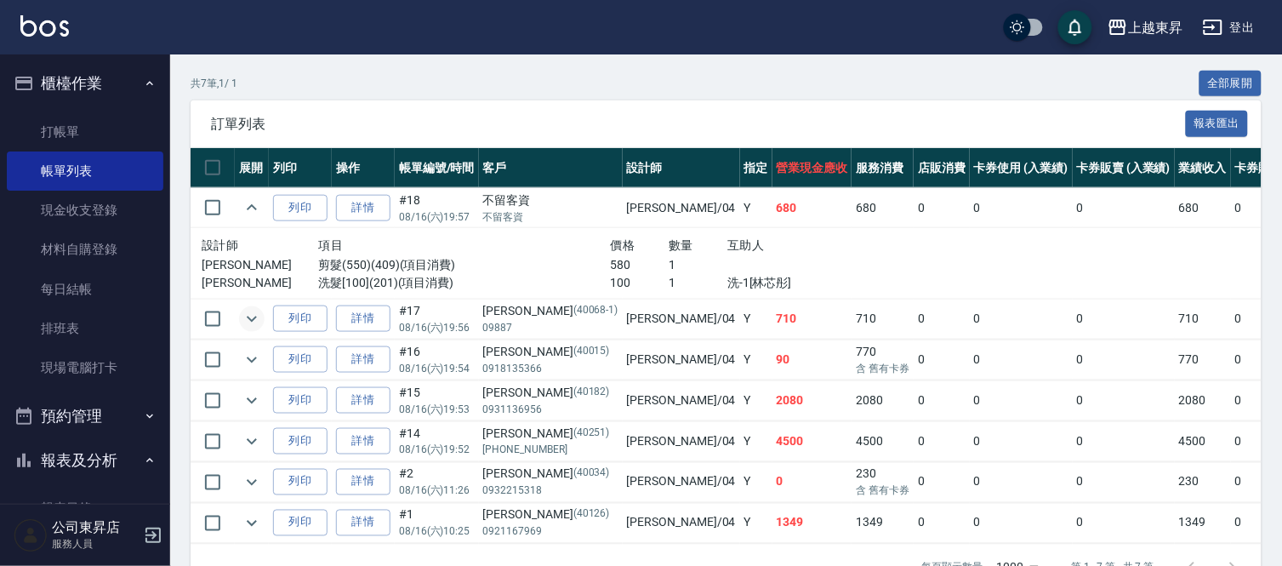
click at [239, 316] on button "expand row" at bounding box center [252, 319] width 26 height 26
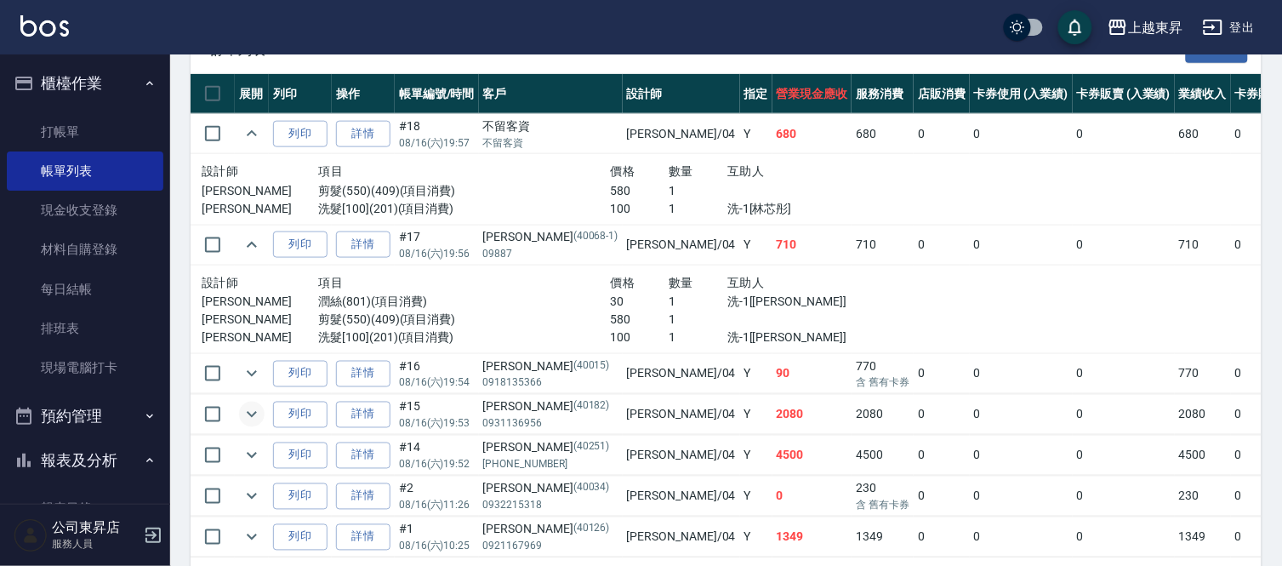
scroll to position [525, 0]
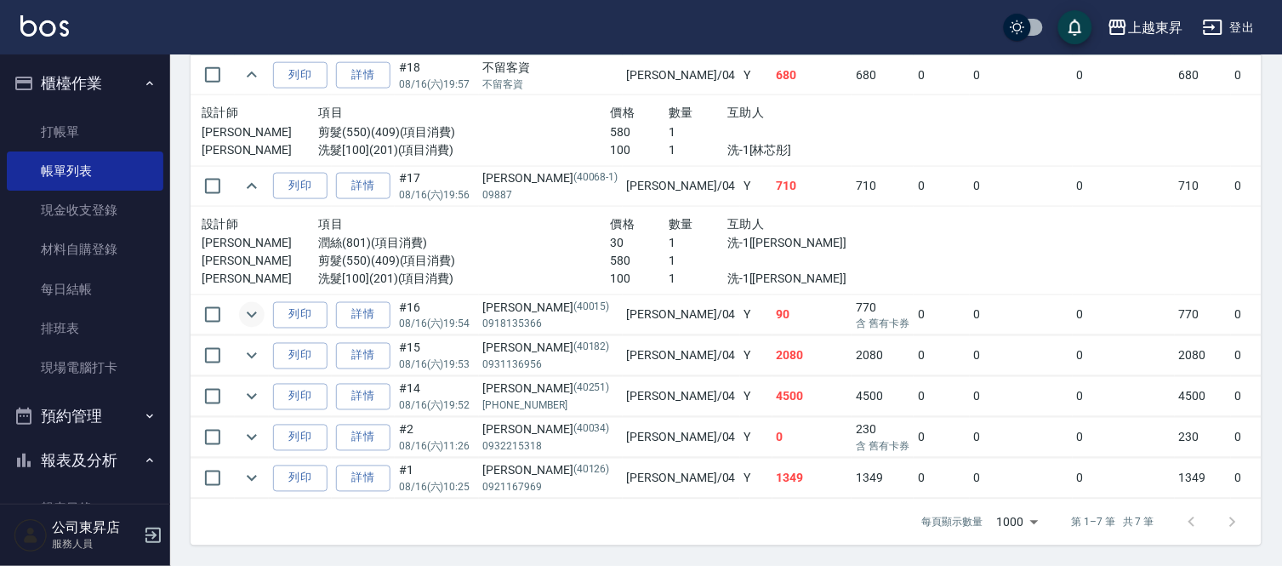
click at [251, 305] on icon "expand row" at bounding box center [252, 315] width 20 height 20
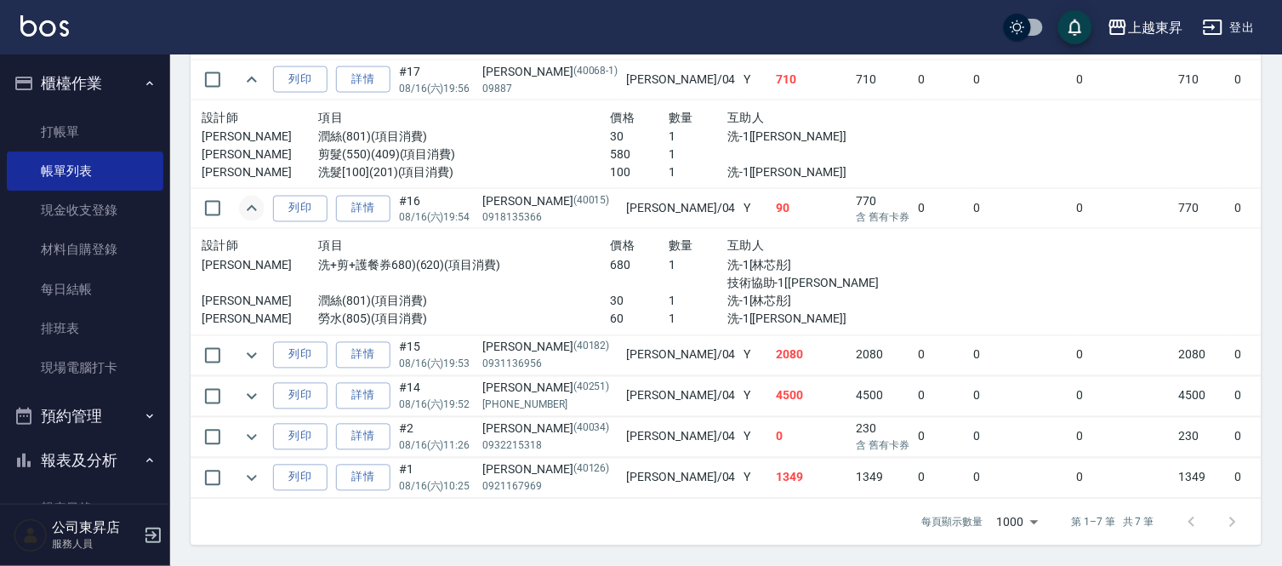
scroll to position [631, 0]
click at [248, 345] on icon "expand row" at bounding box center [252, 355] width 20 height 20
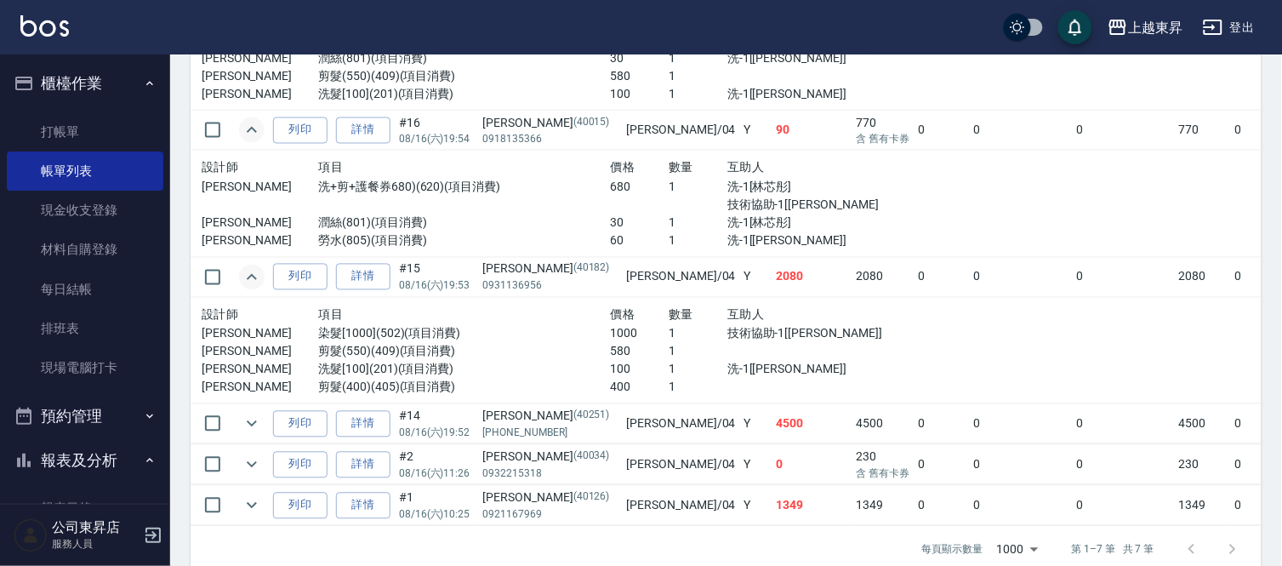
scroll to position [726, 0]
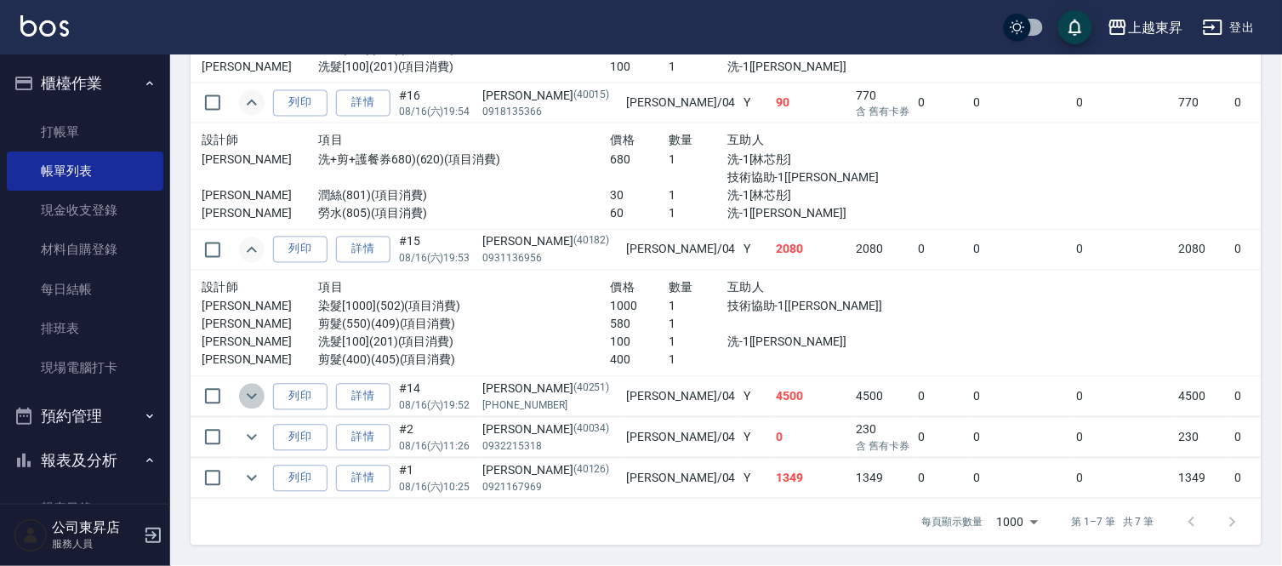
click at [248, 393] on icon "expand row" at bounding box center [252, 396] width 20 height 20
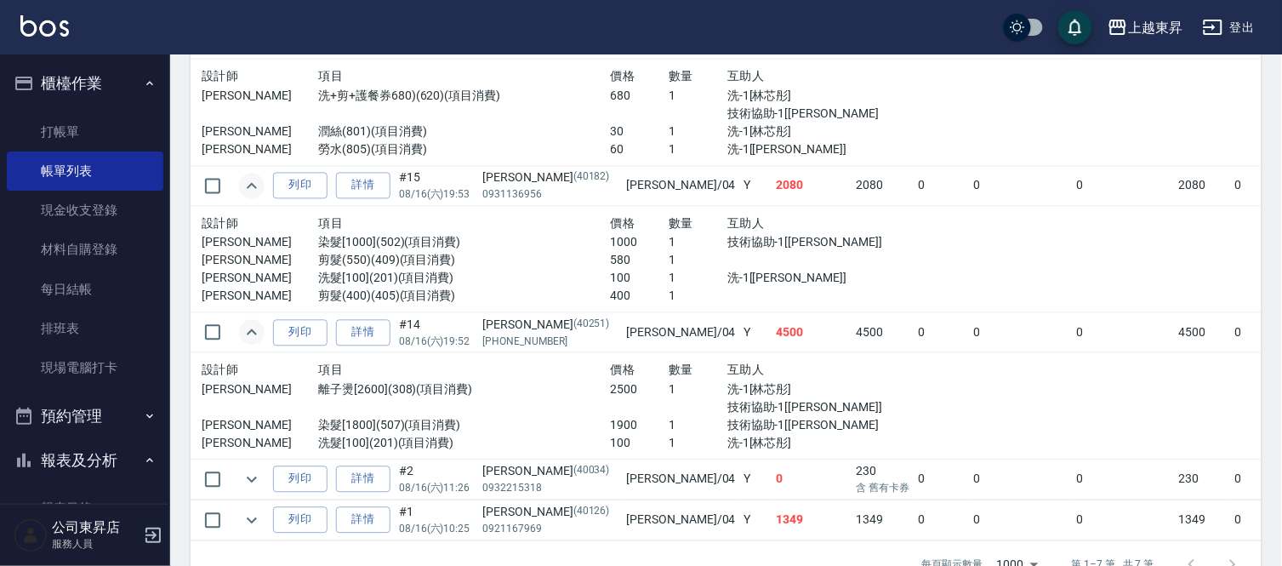
scroll to position [820, 0]
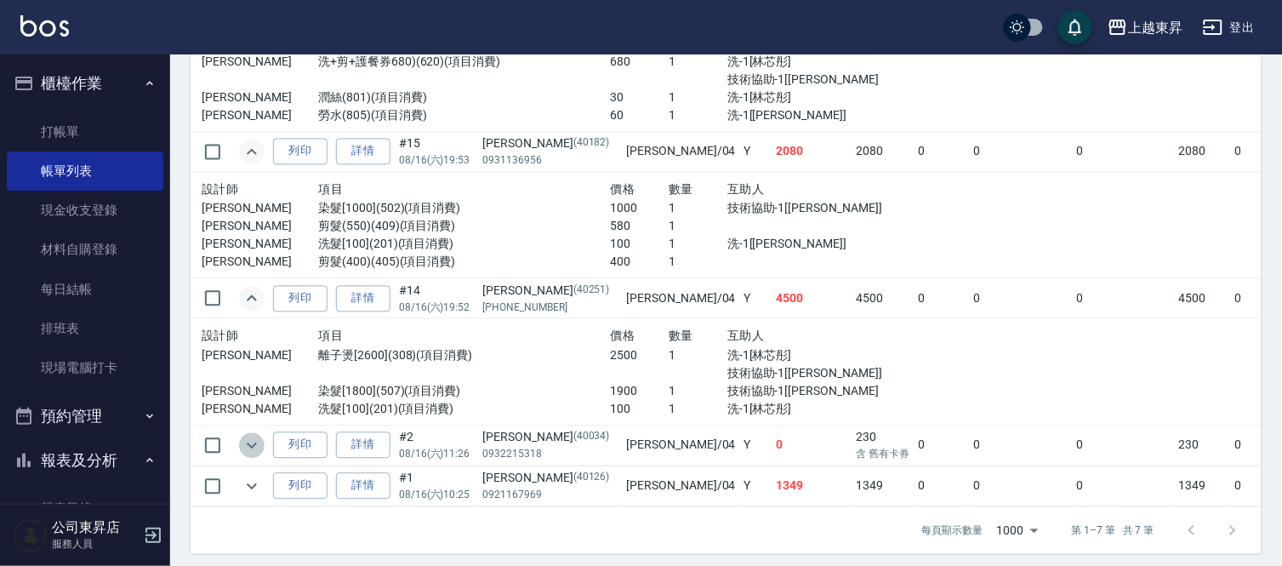
click at [242, 443] on icon "expand row" at bounding box center [252, 446] width 20 height 20
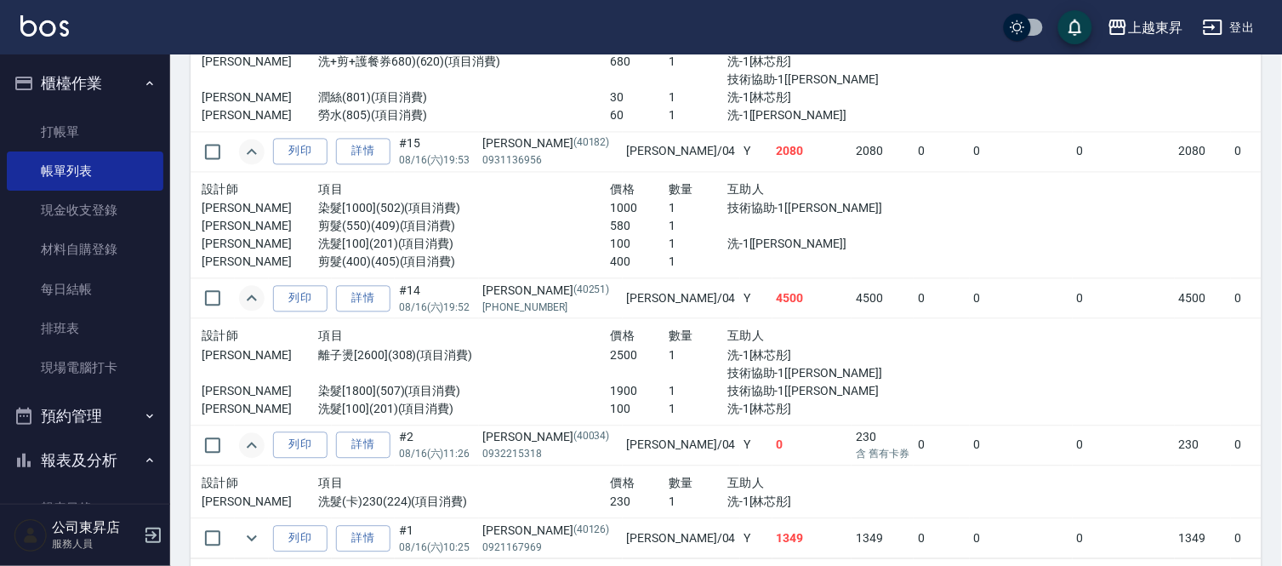
scroll to position [895, 0]
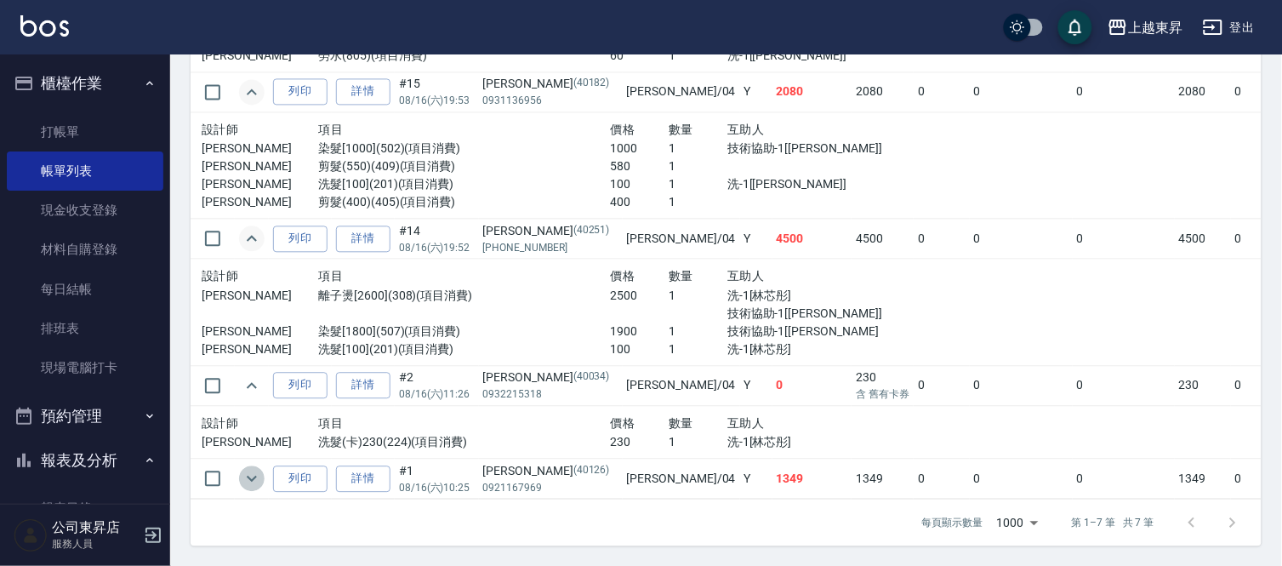
click at [243, 468] on icon "expand row" at bounding box center [252, 478] width 20 height 20
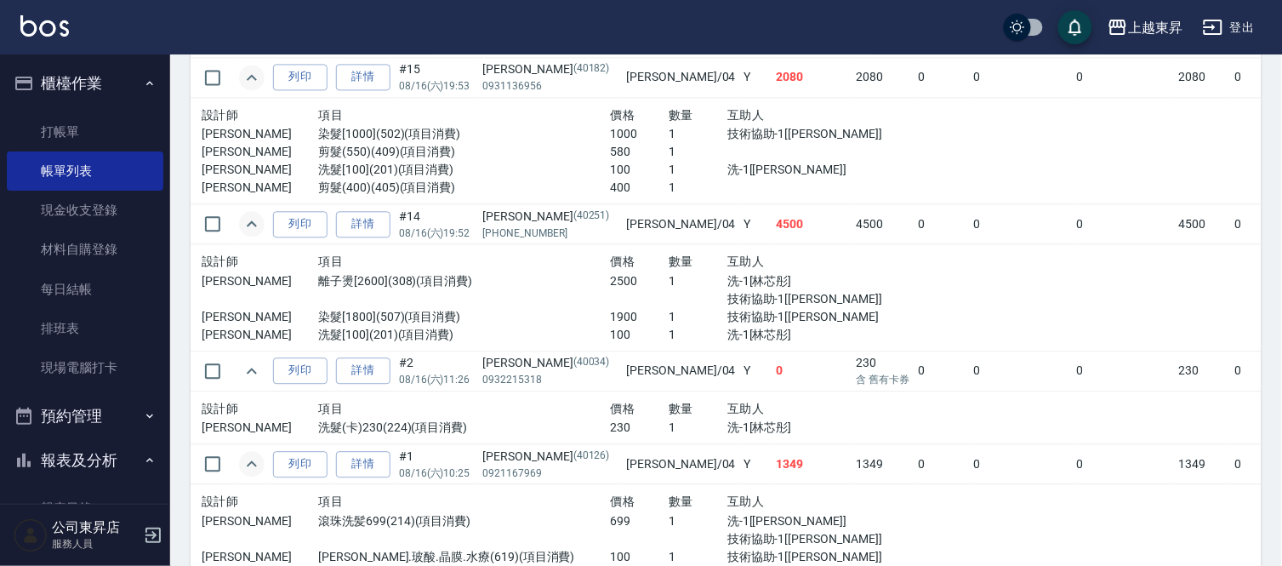
scroll to position [1000, 0]
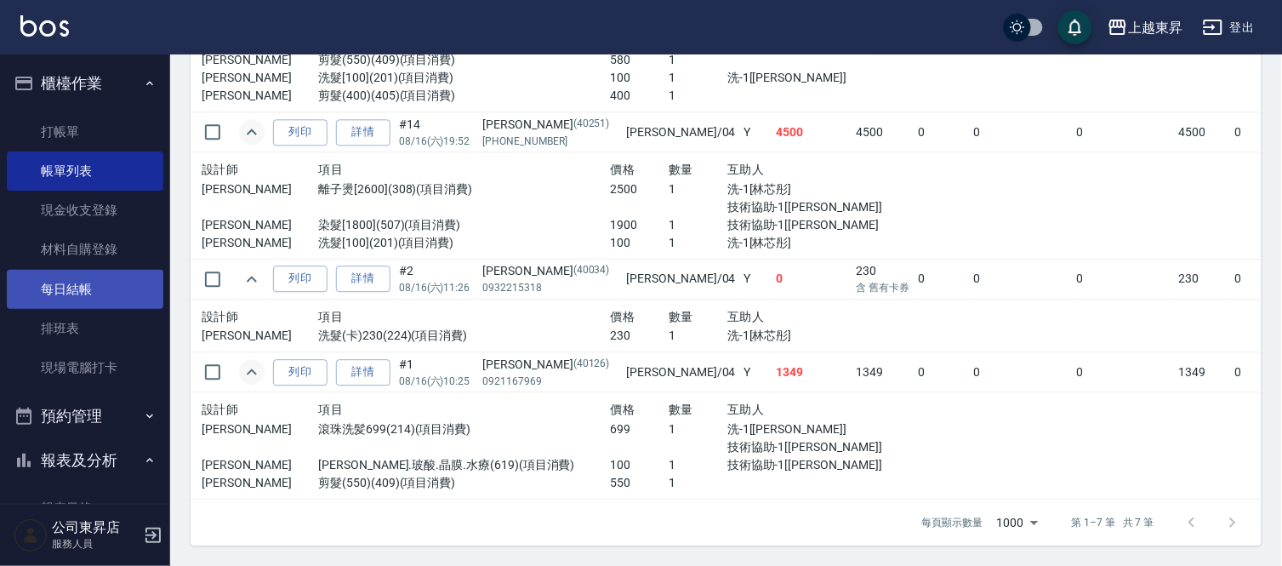
click at [97, 279] on link "每日結帳" at bounding box center [85, 289] width 157 height 39
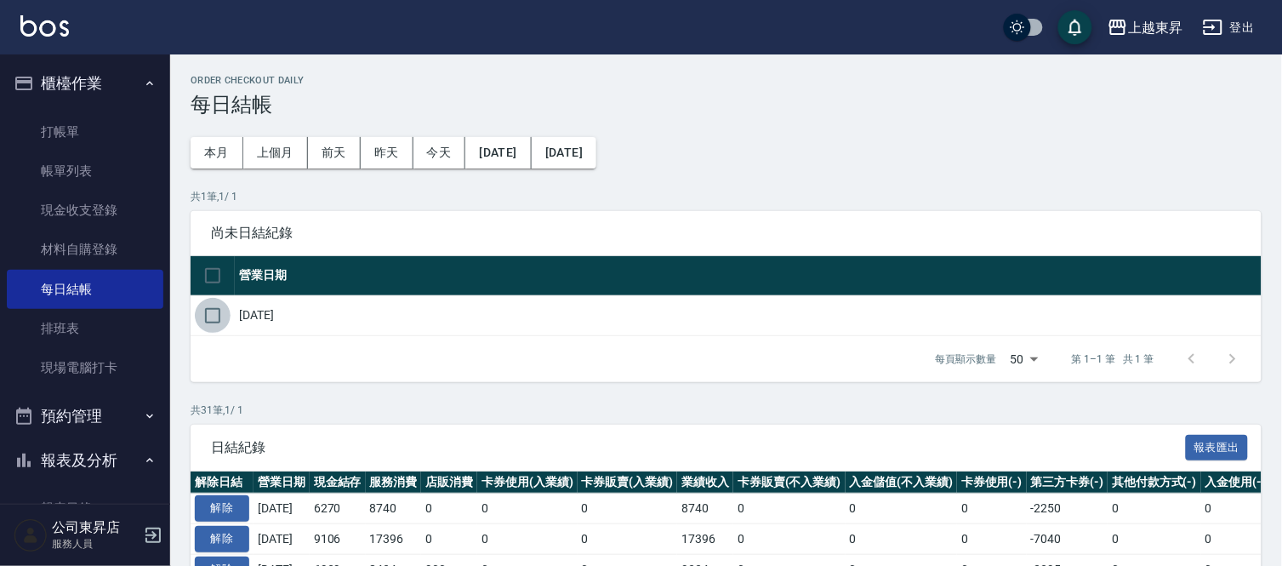
click at [207, 317] on input "checkbox" at bounding box center [213, 316] width 36 height 36
checkbox input "true"
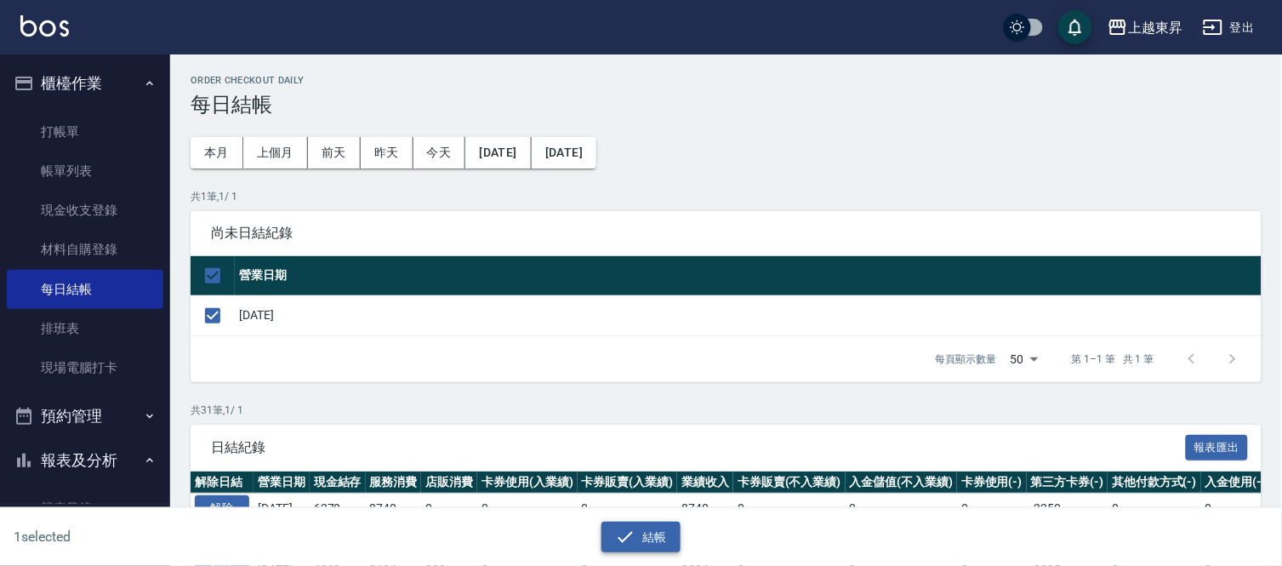
click at [643, 538] on button "結帳" at bounding box center [640, 536] width 79 height 31
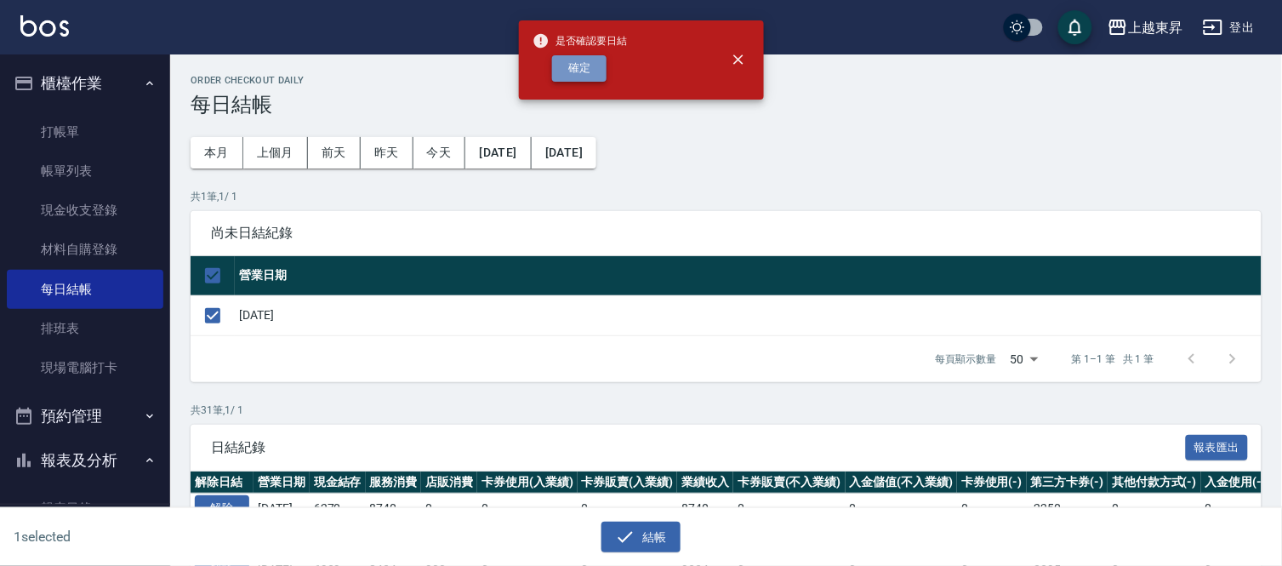
click at [572, 65] on button "確定" at bounding box center [579, 68] width 54 height 26
checkbox input "false"
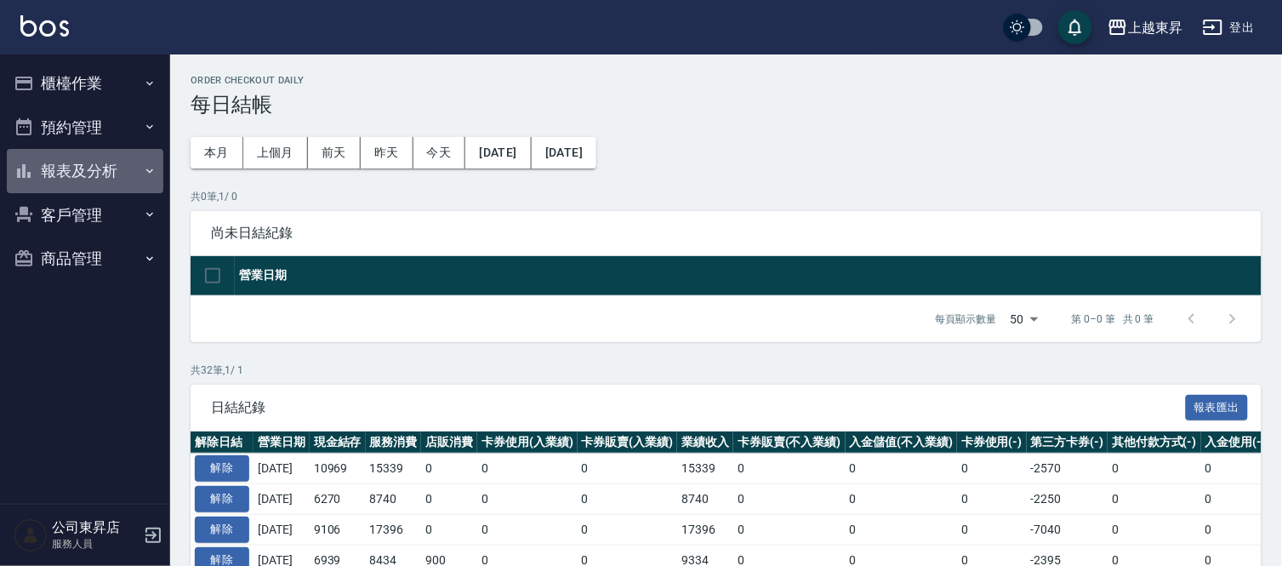
click at [81, 173] on button "報表及分析" at bounding box center [85, 171] width 157 height 44
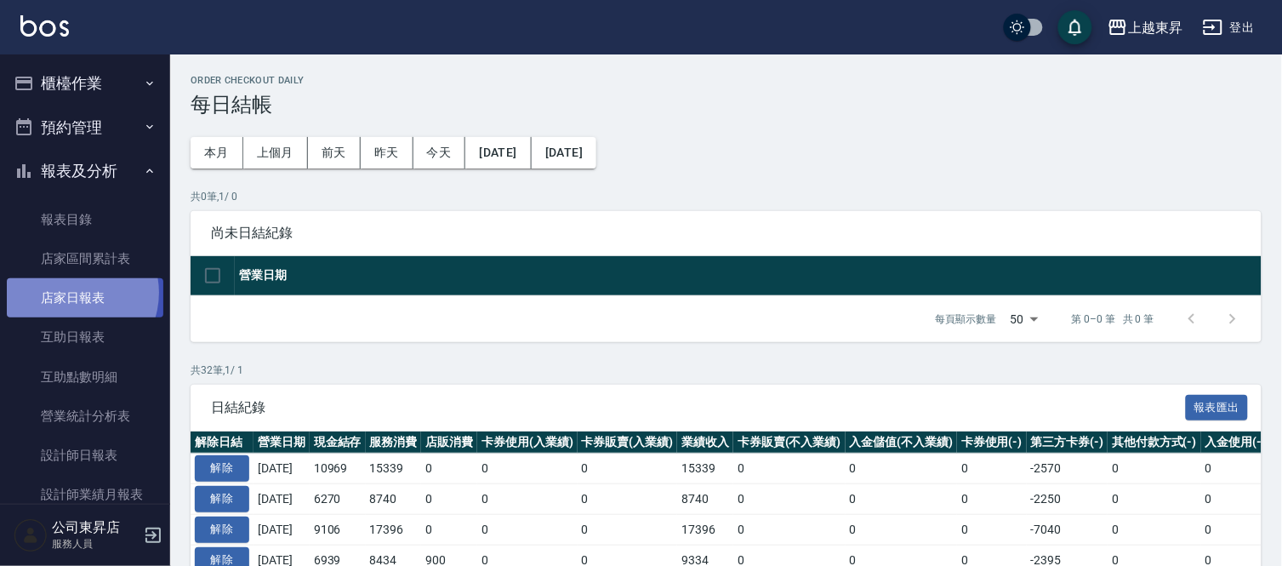
click at [72, 293] on link "店家日報表" at bounding box center [85, 297] width 157 height 39
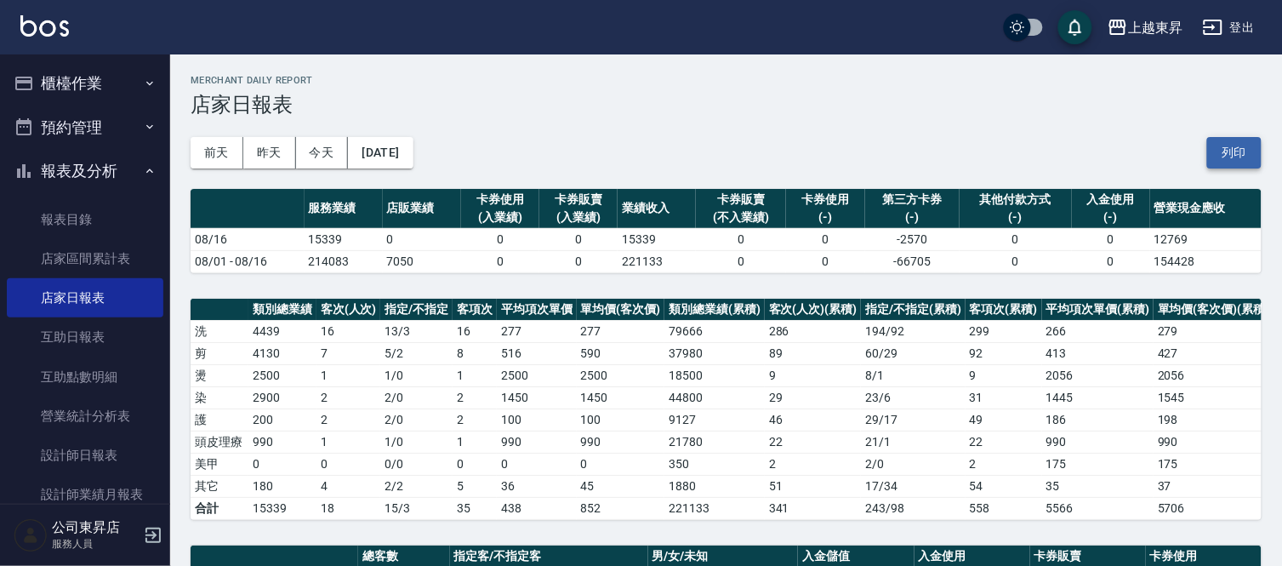
click at [1237, 147] on button "列印" at bounding box center [1234, 152] width 54 height 31
click at [69, 327] on link "互助日報表" at bounding box center [85, 336] width 157 height 39
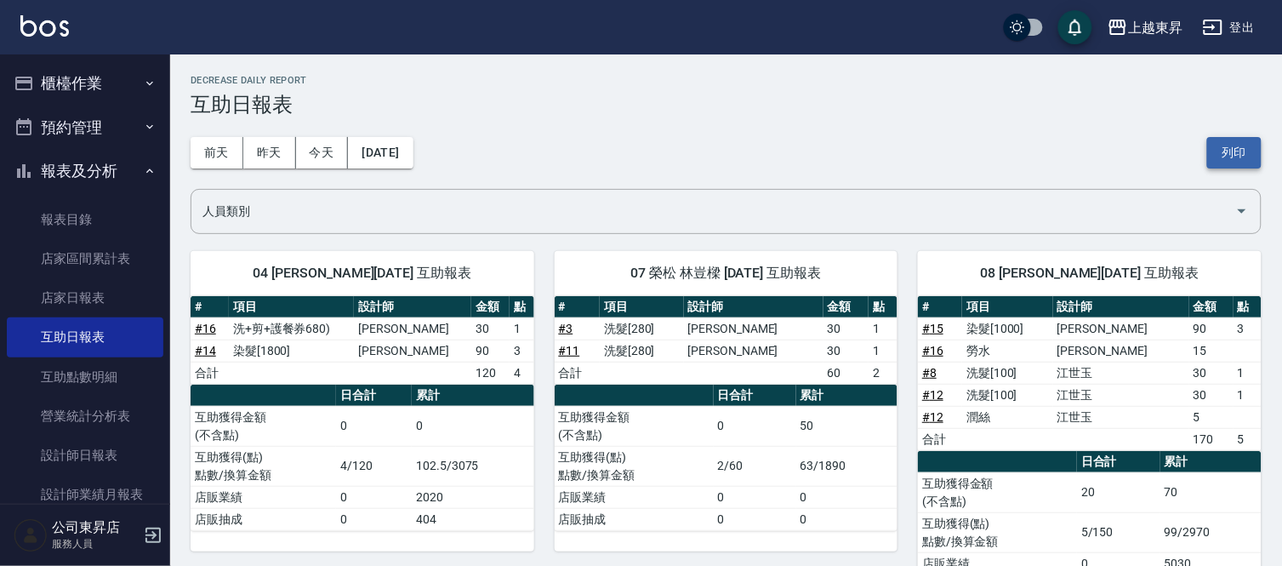
click at [1233, 139] on button "列印" at bounding box center [1234, 152] width 54 height 31
click at [54, 447] on link "設計師日報表" at bounding box center [85, 455] width 157 height 39
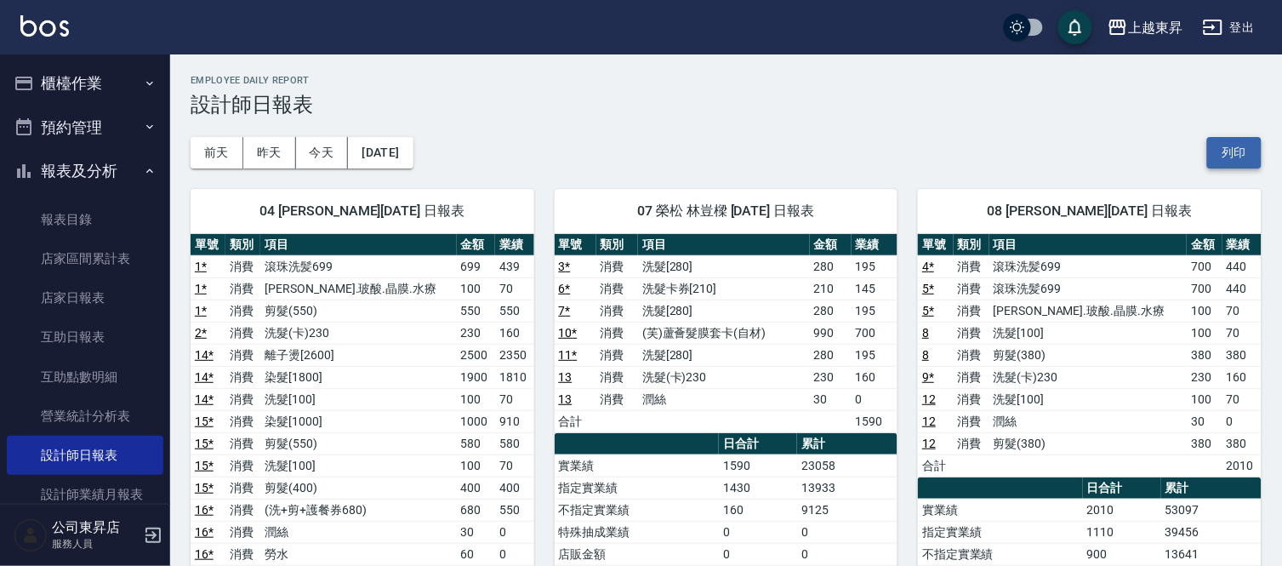
click at [1231, 158] on button "列印" at bounding box center [1234, 152] width 54 height 31
